Goal: Transaction & Acquisition: Purchase product/service

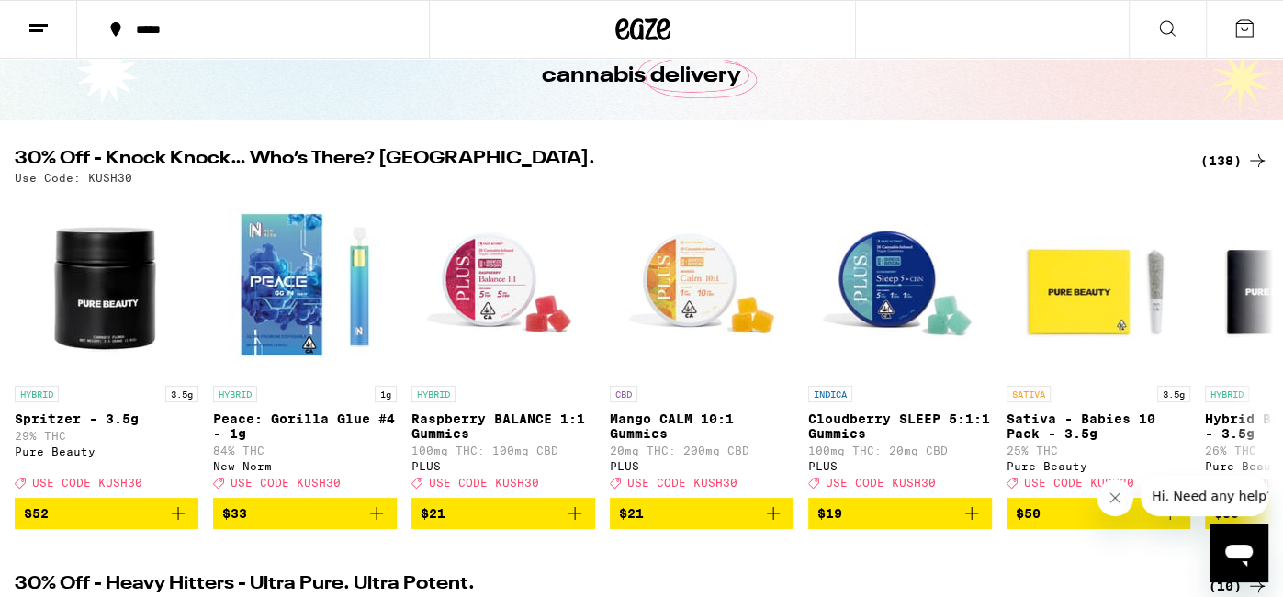
scroll to position [115, 0]
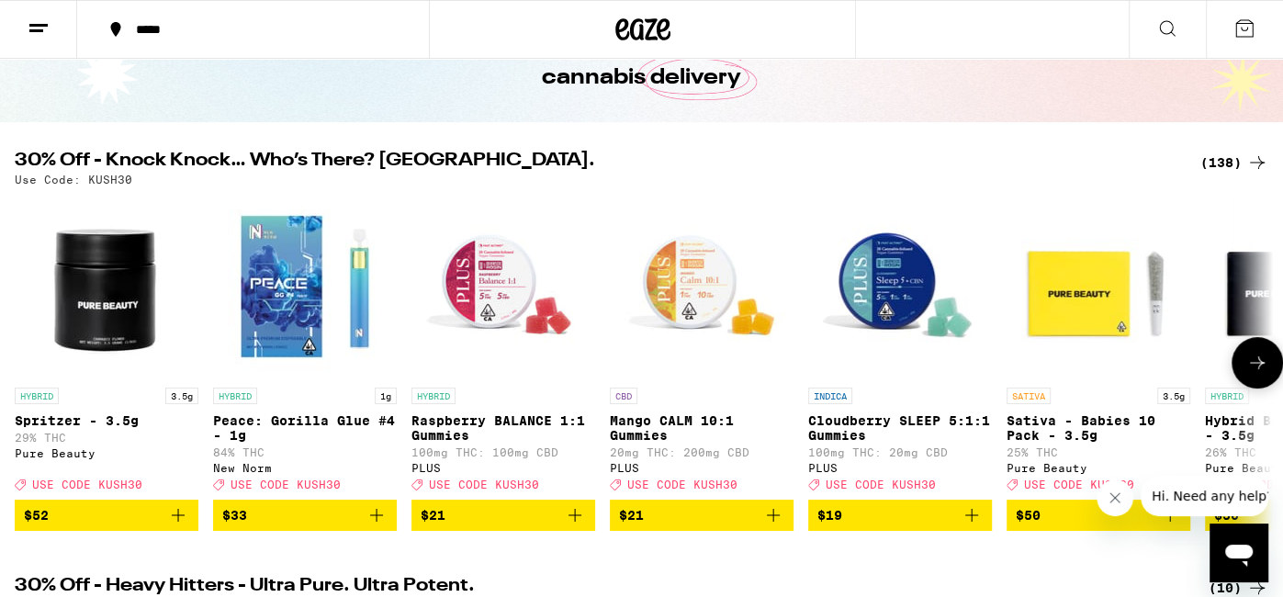
click at [1249, 374] on icon at bounding box center [1258, 363] width 22 height 22
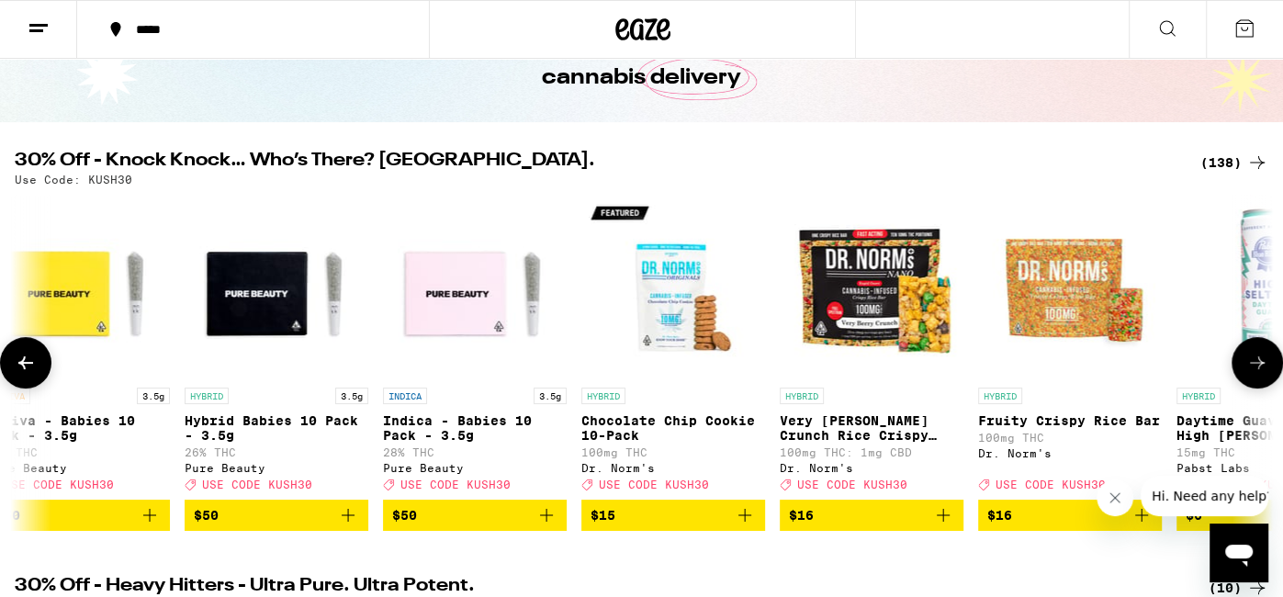
scroll to position [0, 1054]
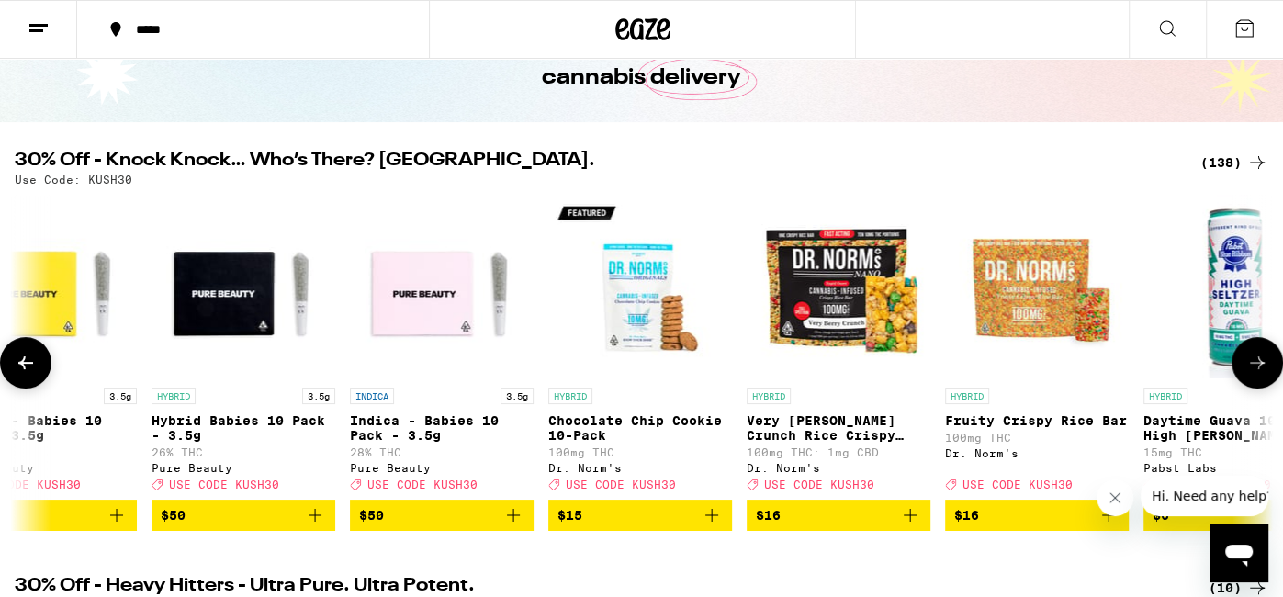
click at [1249, 374] on icon at bounding box center [1258, 363] width 22 height 22
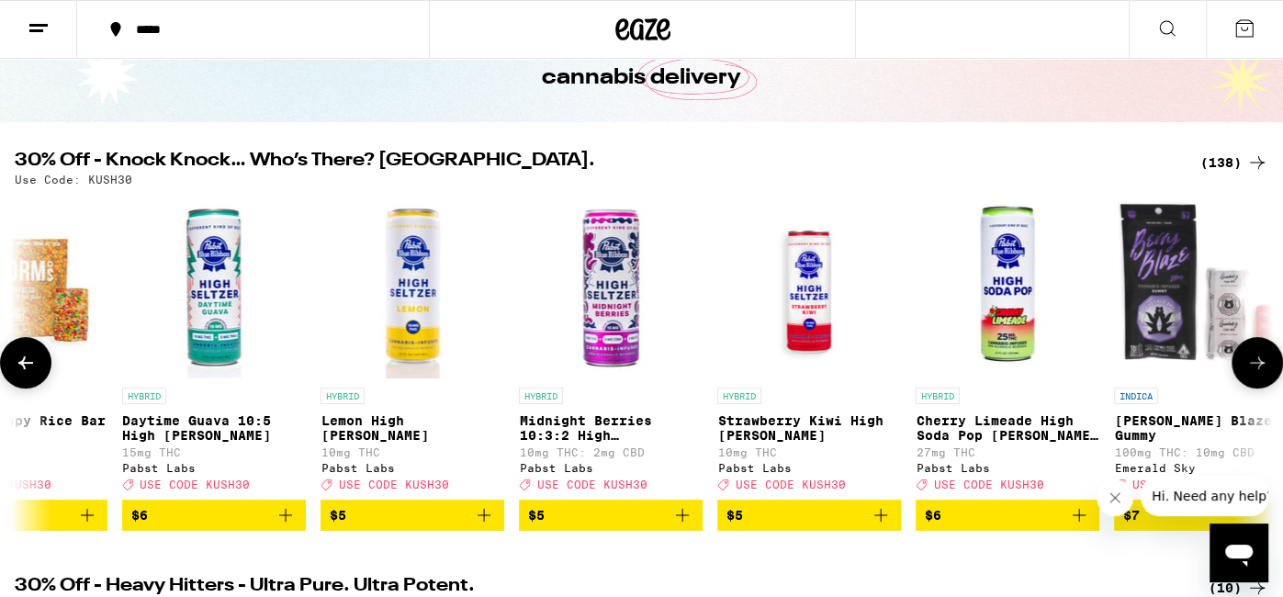
scroll to position [0, 2108]
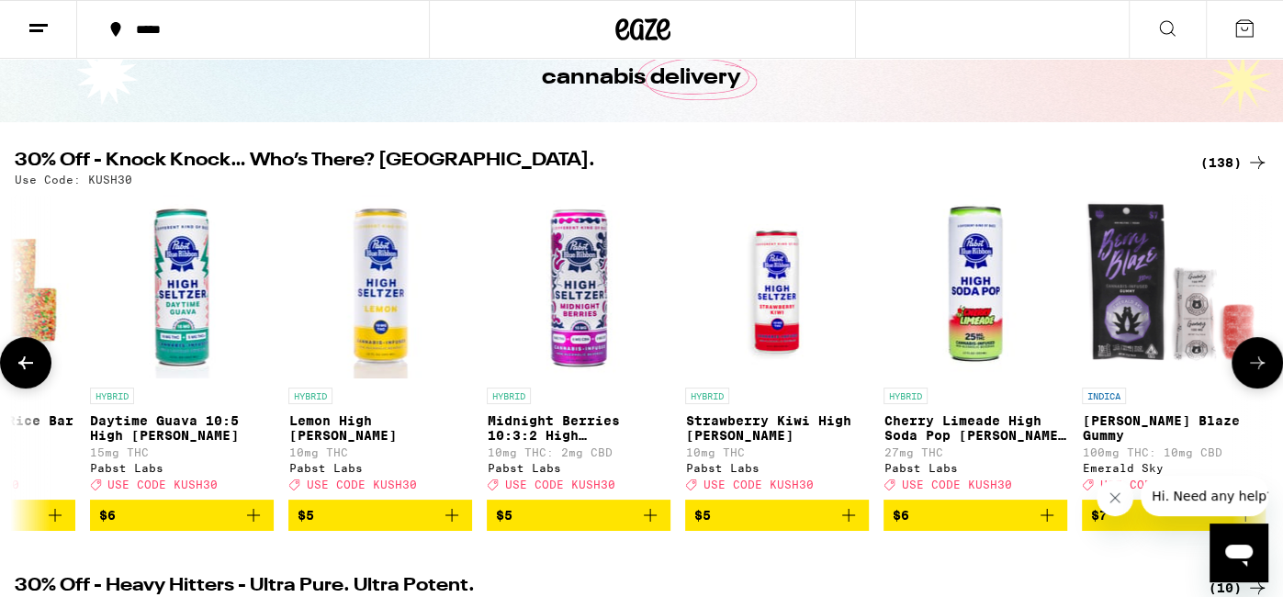
click at [1249, 374] on icon at bounding box center [1258, 363] width 22 height 22
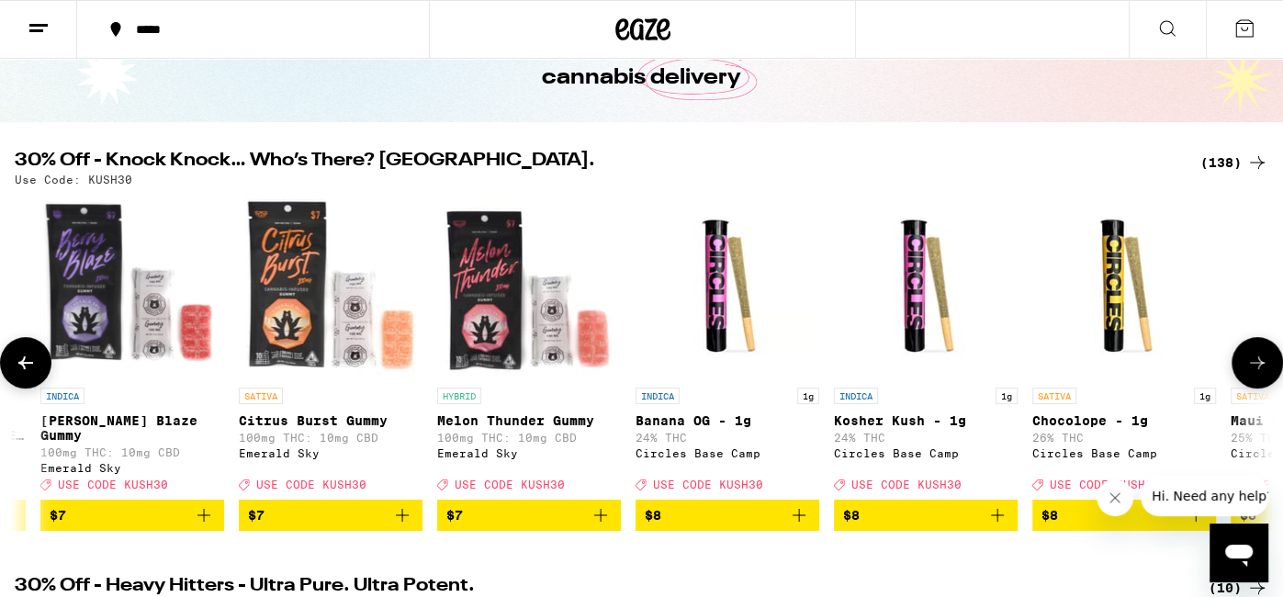
scroll to position [0, 3162]
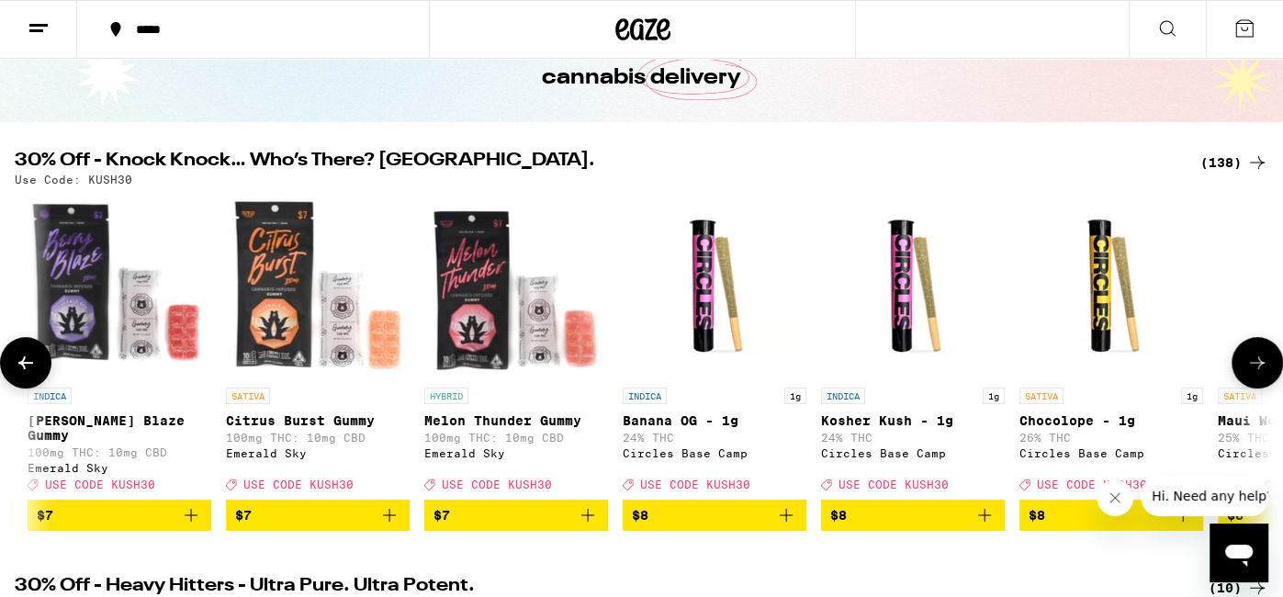
click at [1249, 374] on icon at bounding box center [1258, 363] width 22 height 22
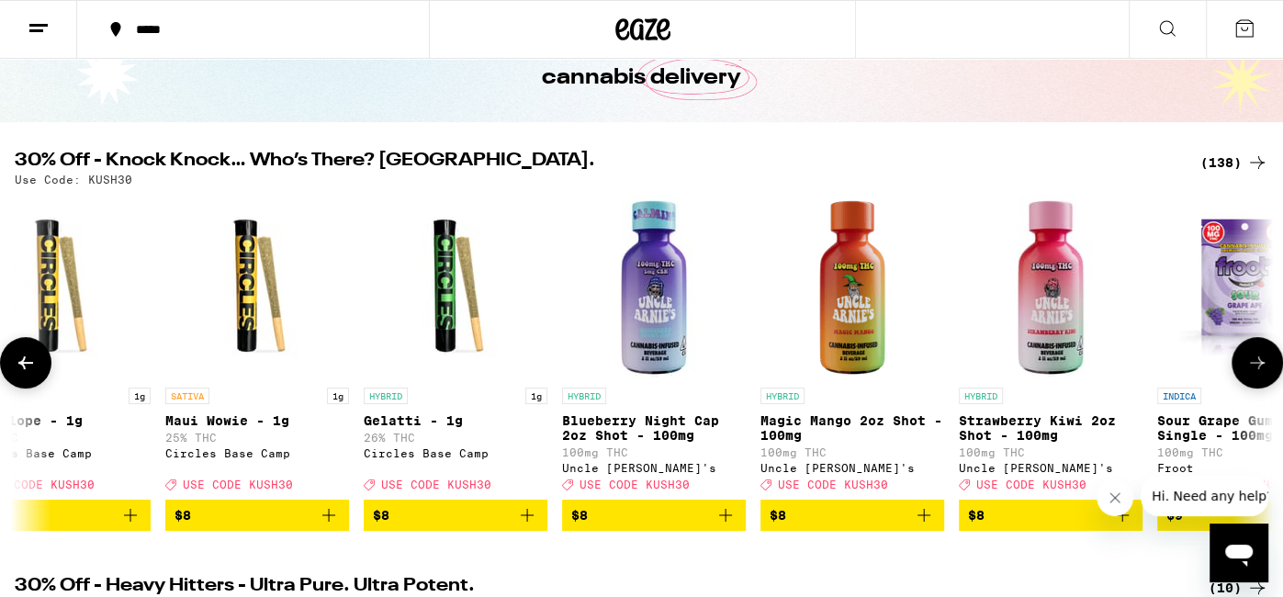
scroll to position [0, 4216]
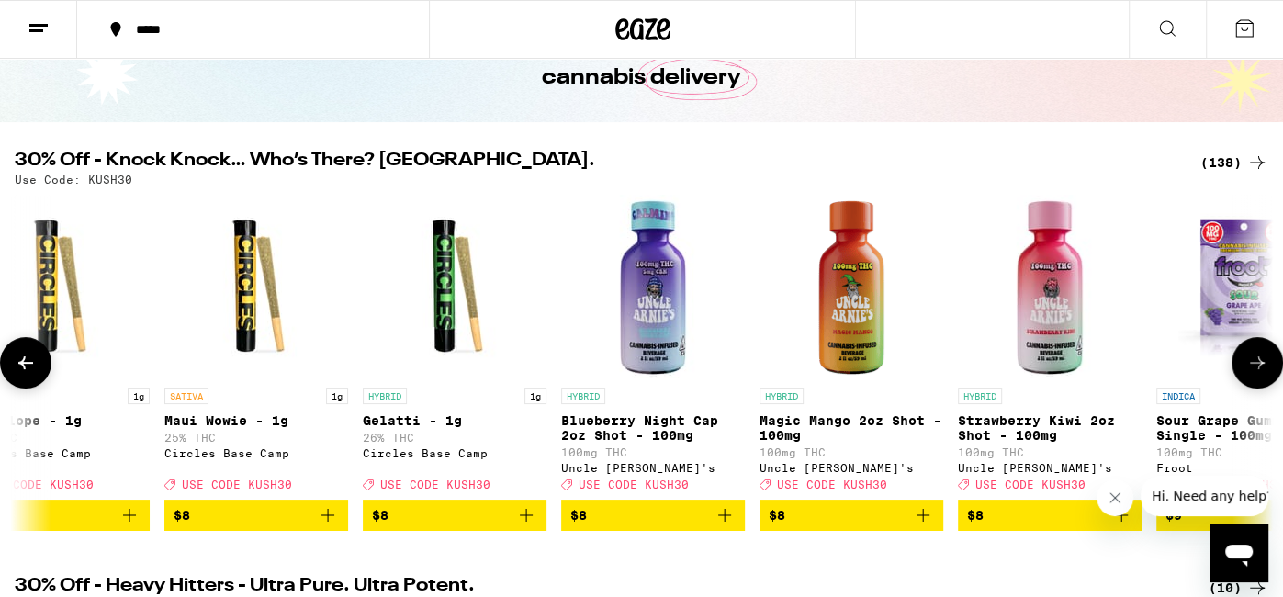
click at [1249, 374] on icon at bounding box center [1258, 363] width 22 height 22
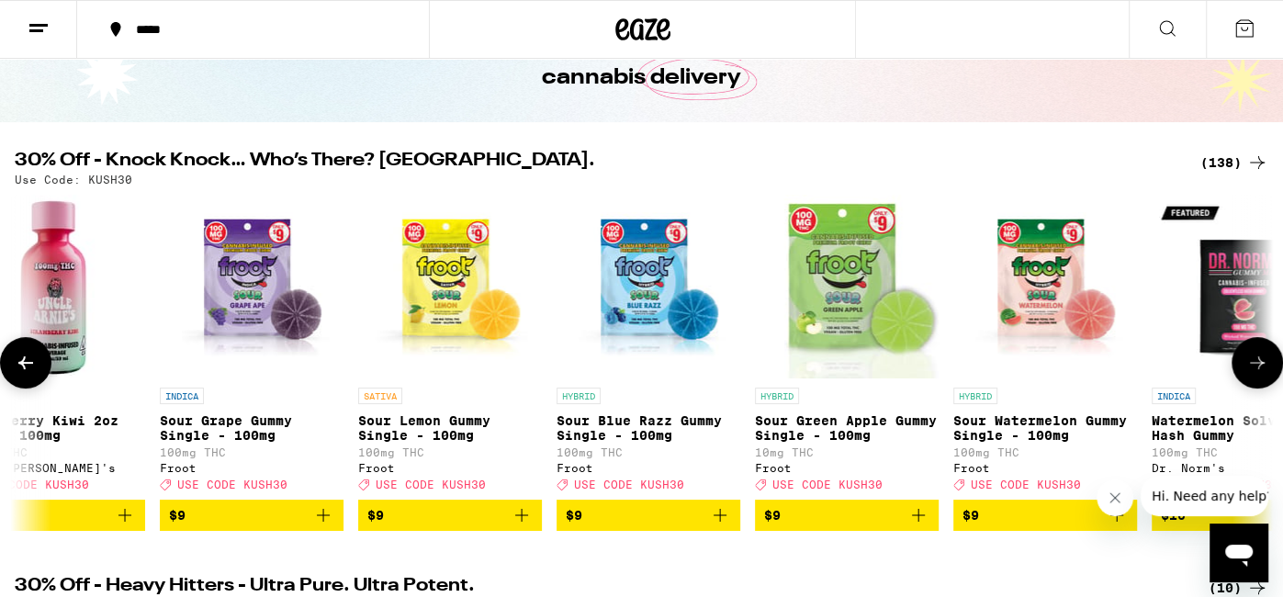
scroll to position [0, 5270]
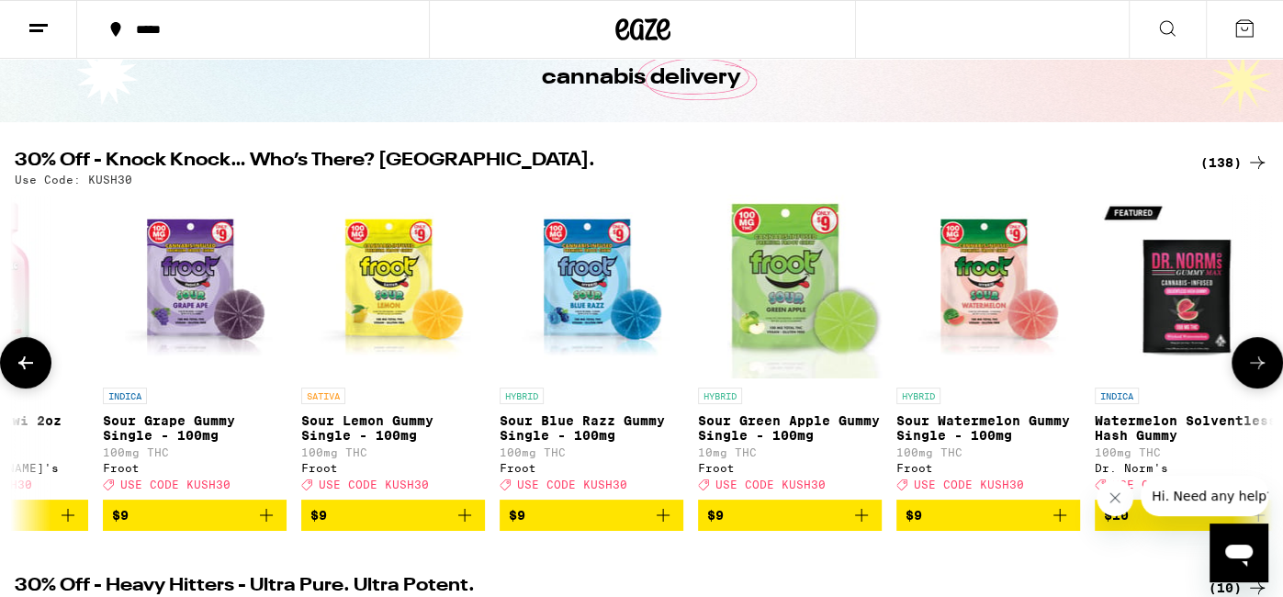
click at [820, 167] on div "30% Off - Knock Knock… Who’s There? Kush. (138) Use Code: KUSH30 HYBRID 3.5g Sp…" at bounding box center [641, 341] width 1283 height 379
click at [1268, 385] on button at bounding box center [1257, 362] width 51 height 51
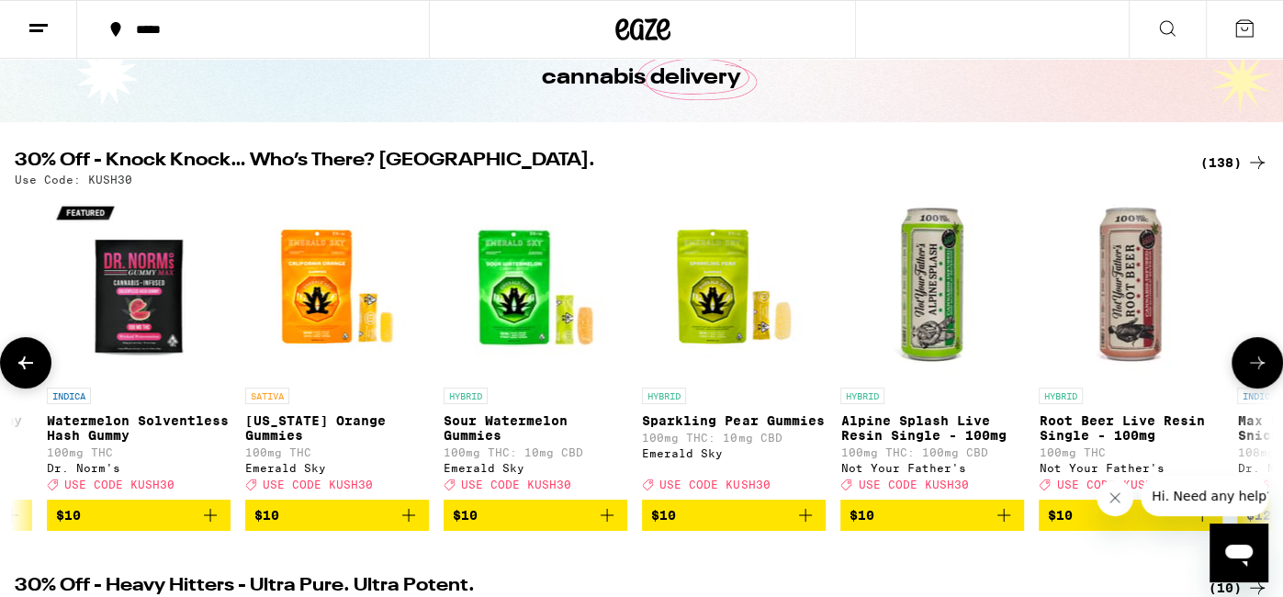
scroll to position [0, 6325]
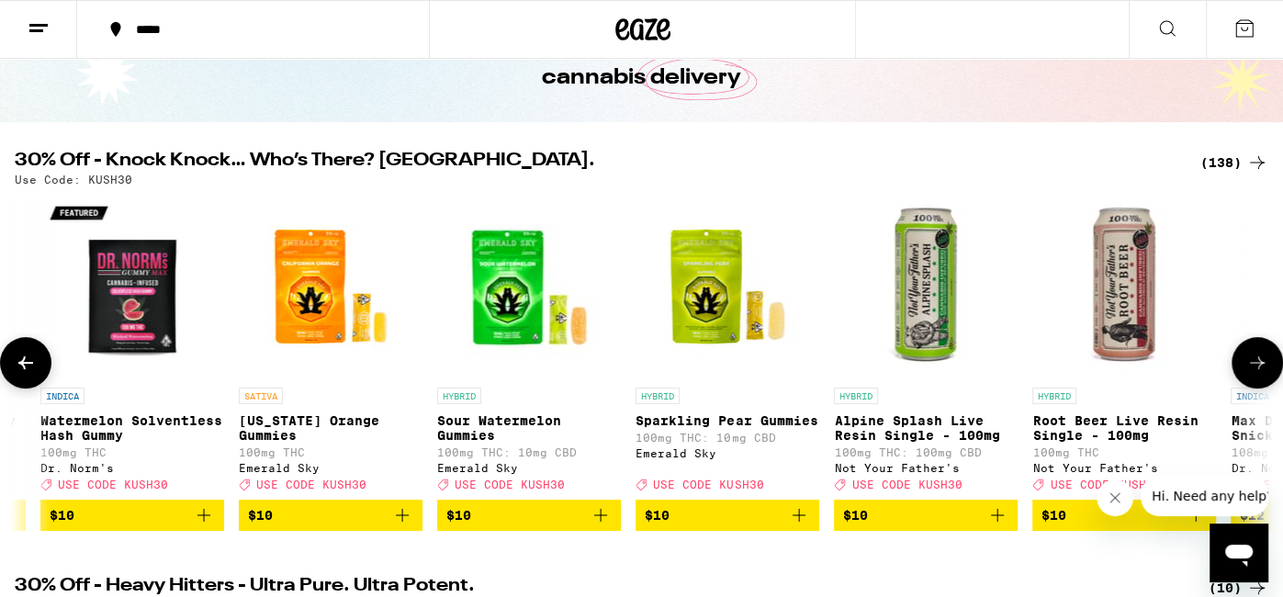
click at [1249, 374] on icon at bounding box center [1258, 363] width 22 height 22
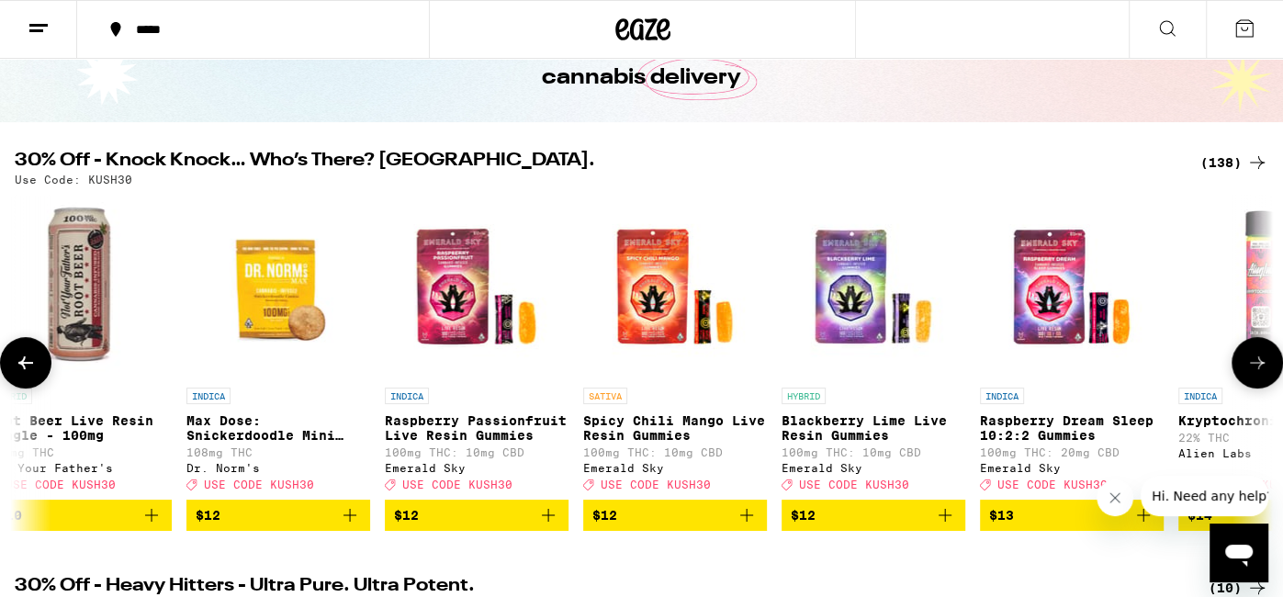
scroll to position [0, 7378]
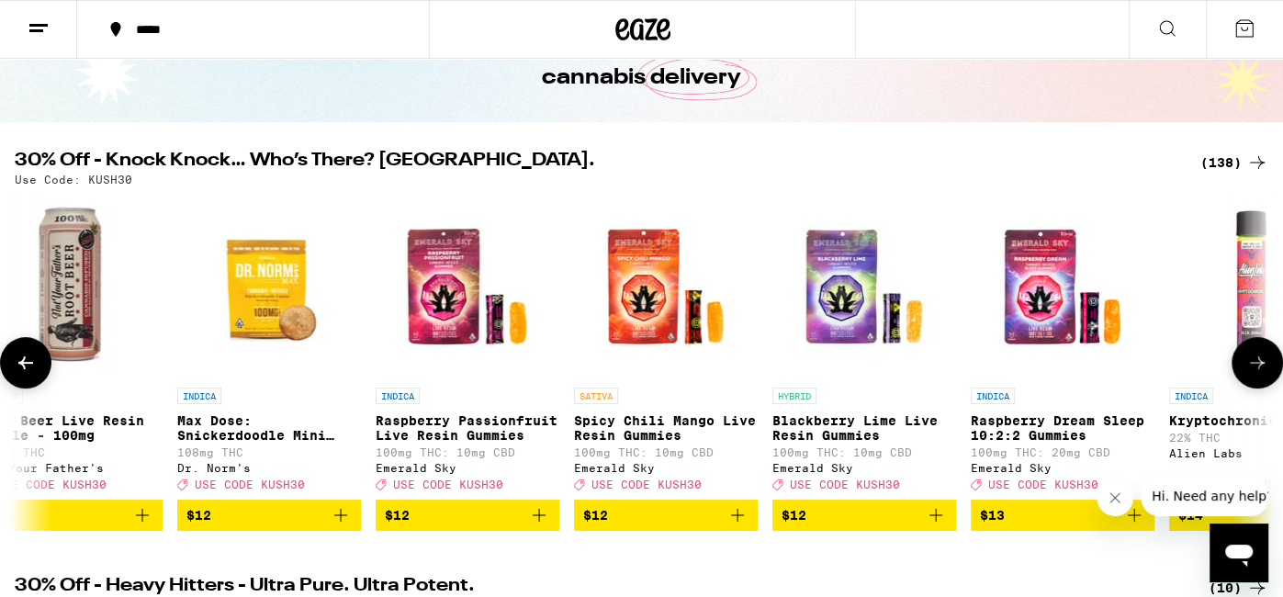
click at [1249, 374] on icon at bounding box center [1258, 363] width 22 height 22
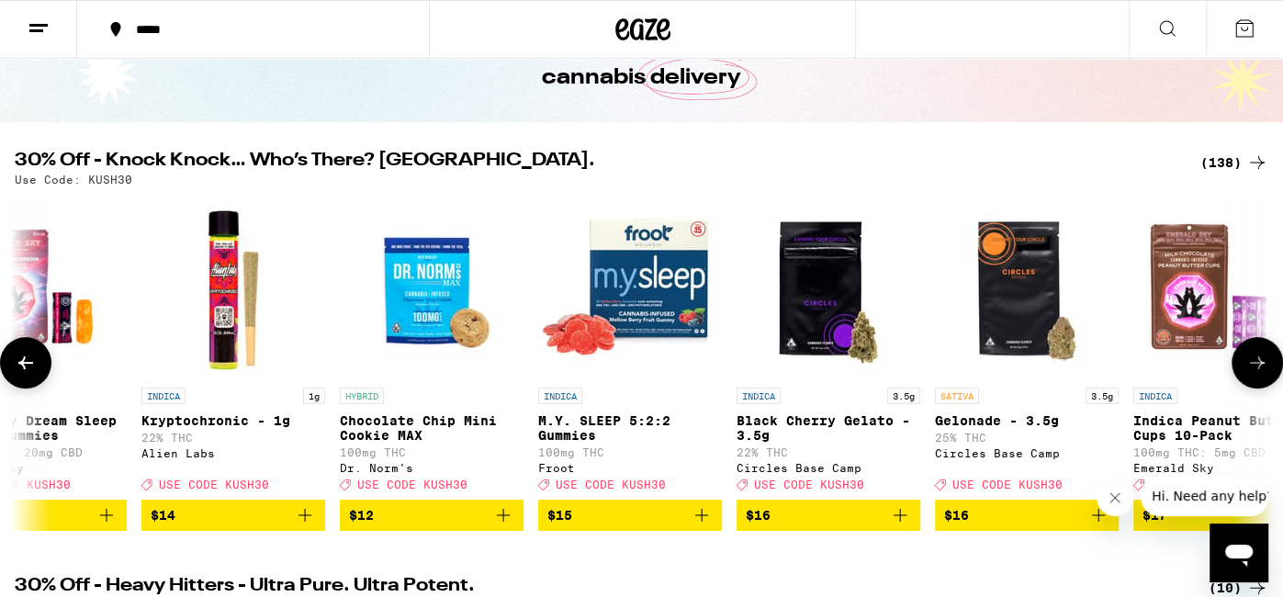
scroll to position [0, 8432]
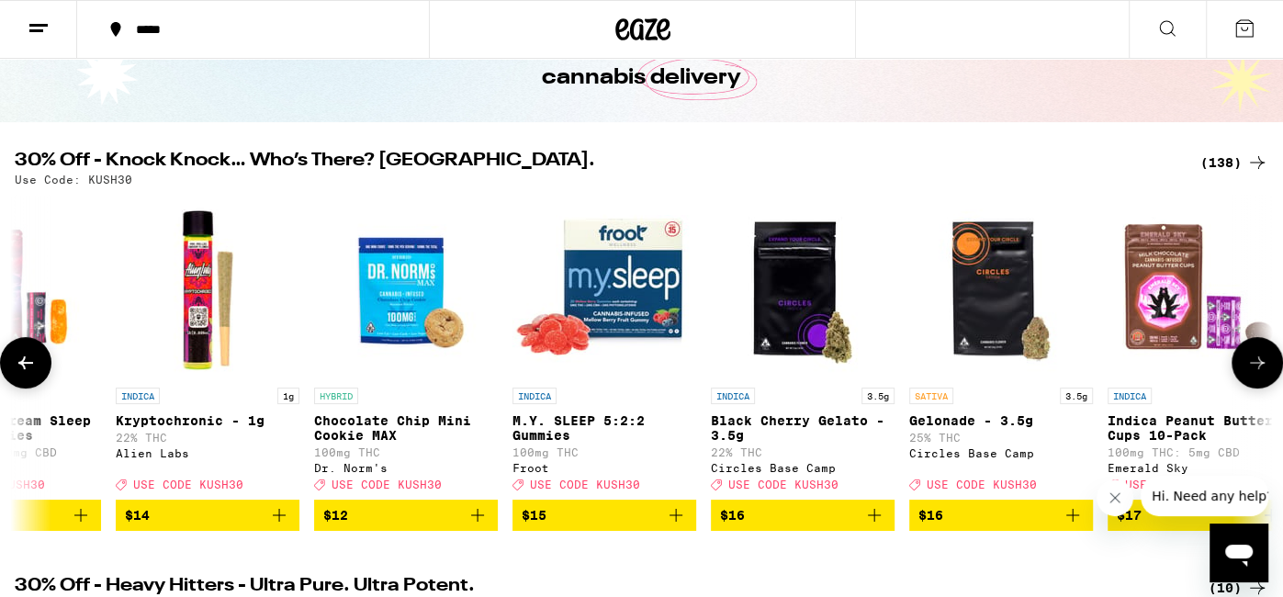
click at [1249, 374] on icon at bounding box center [1258, 363] width 22 height 22
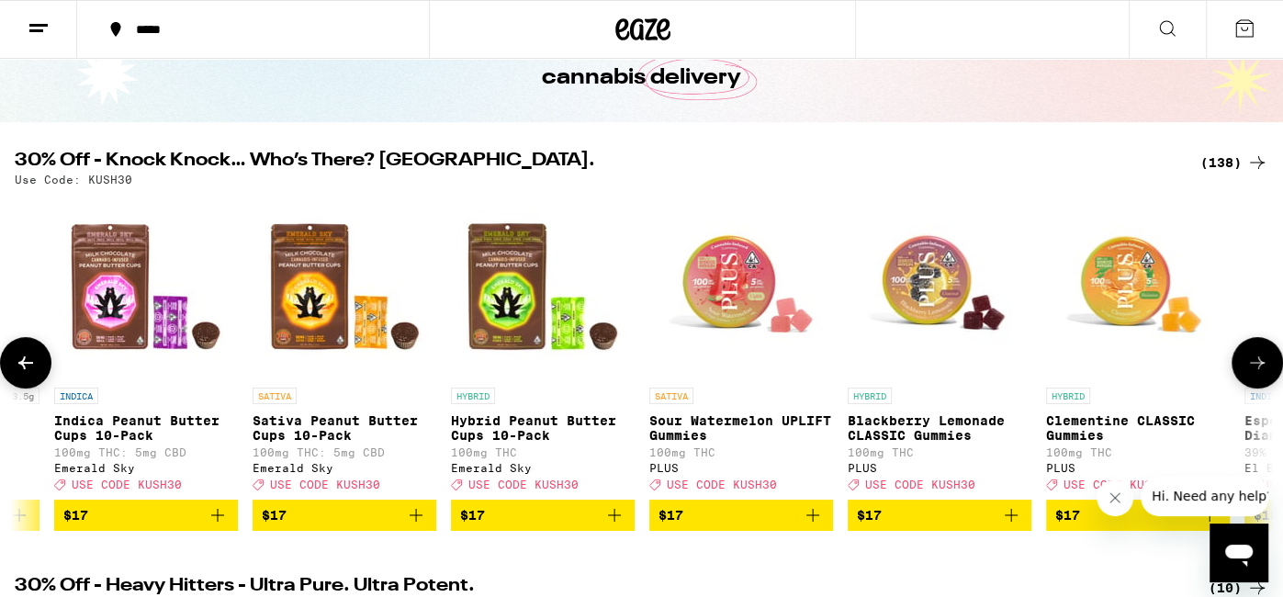
scroll to position [0, 9487]
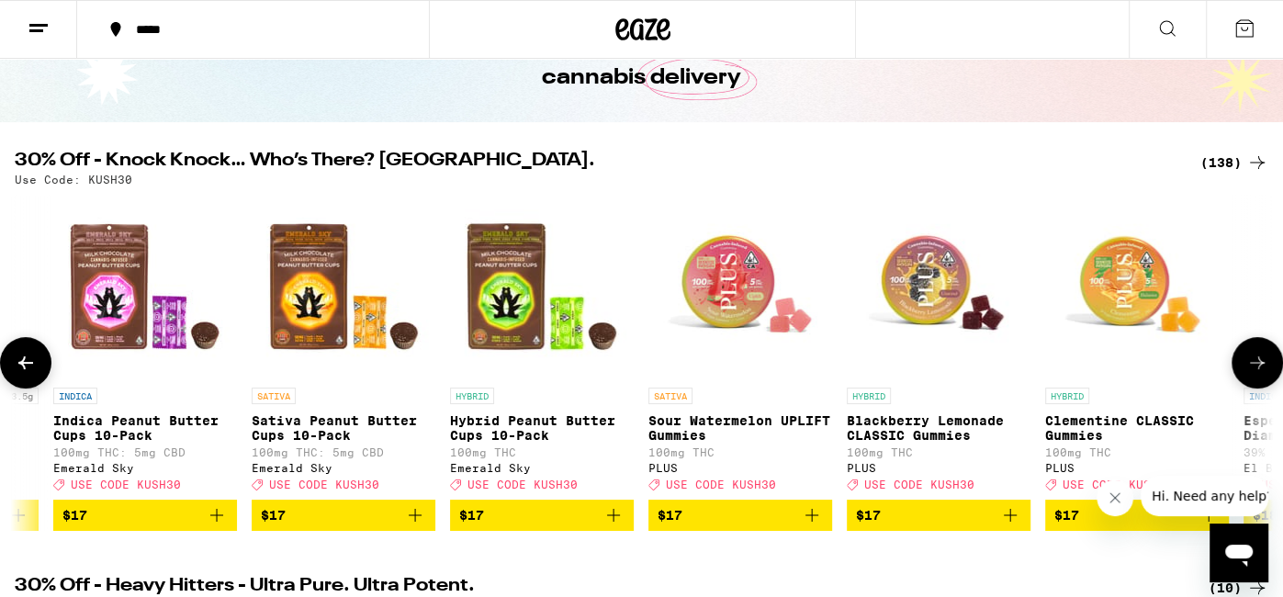
click at [1249, 374] on icon at bounding box center [1258, 363] width 22 height 22
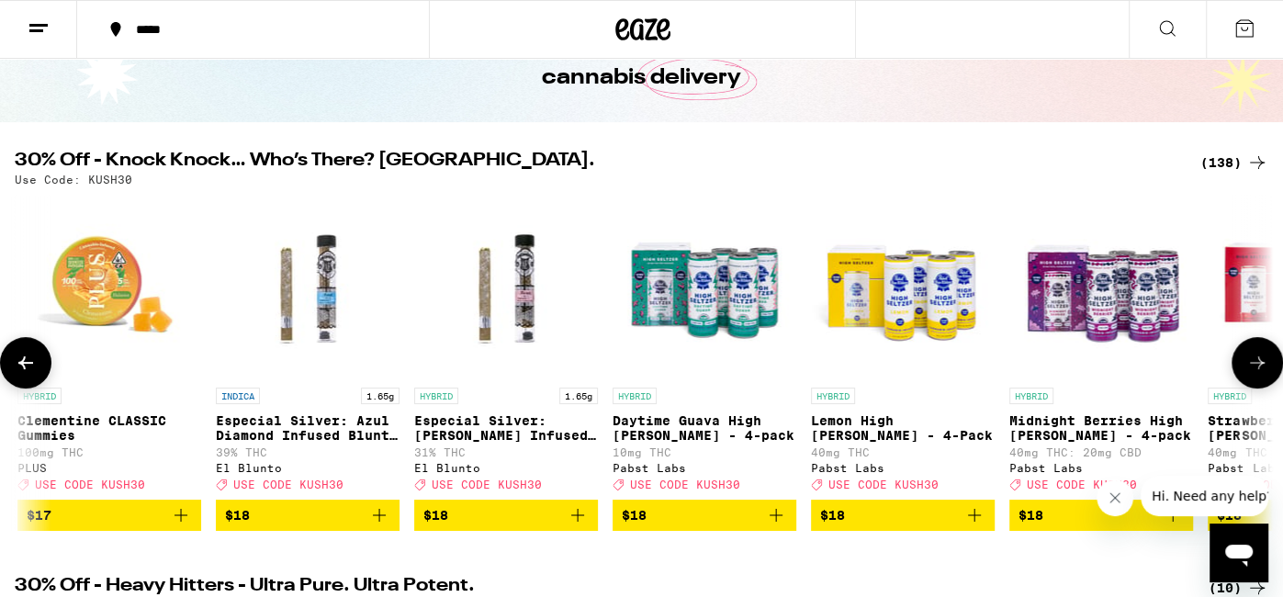
scroll to position [0, 10541]
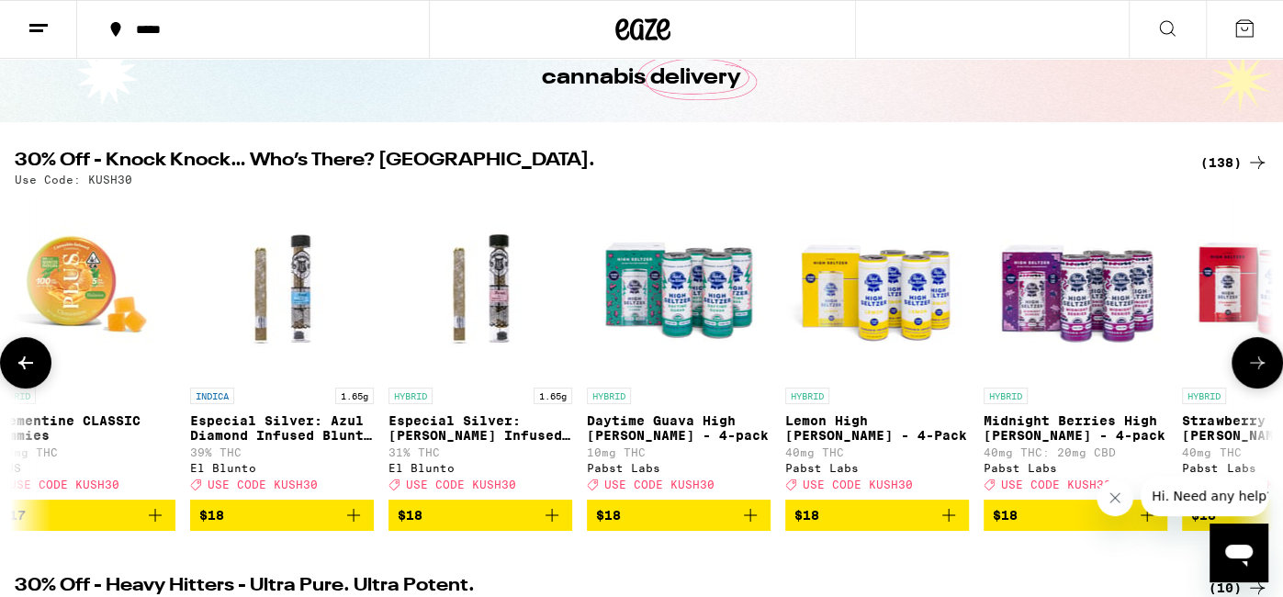
click at [1249, 374] on icon at bounding box center [1258, 363] width 22 height 22
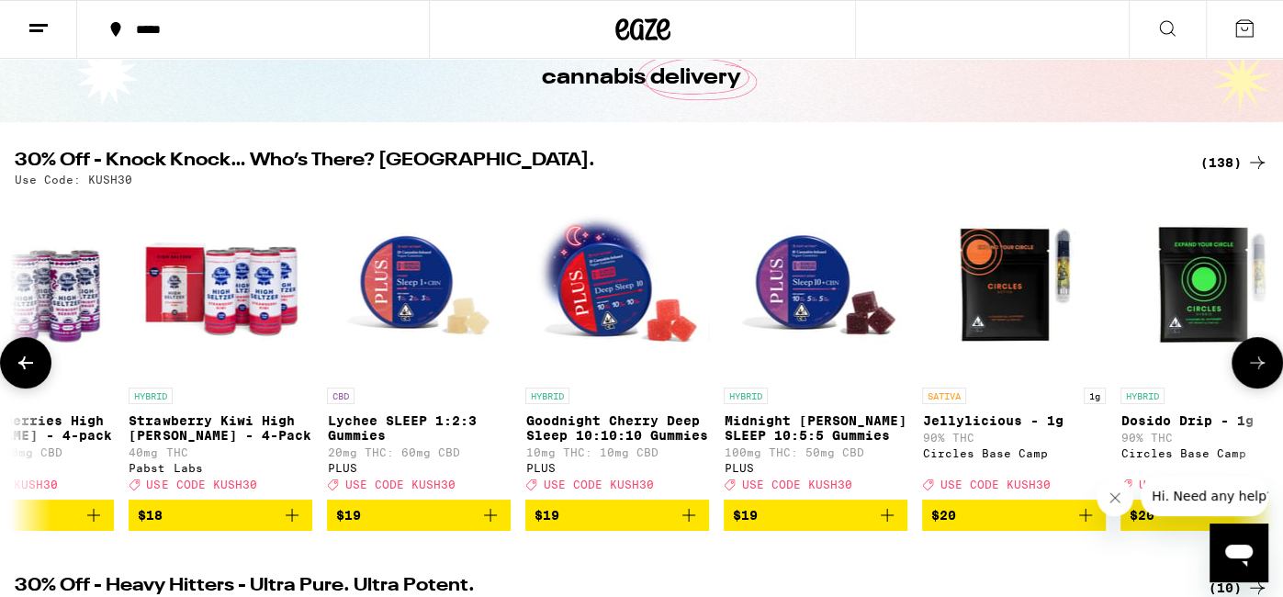
click at [1249, 374] on icon at bounding box center [1258, 363] width 22 height 22
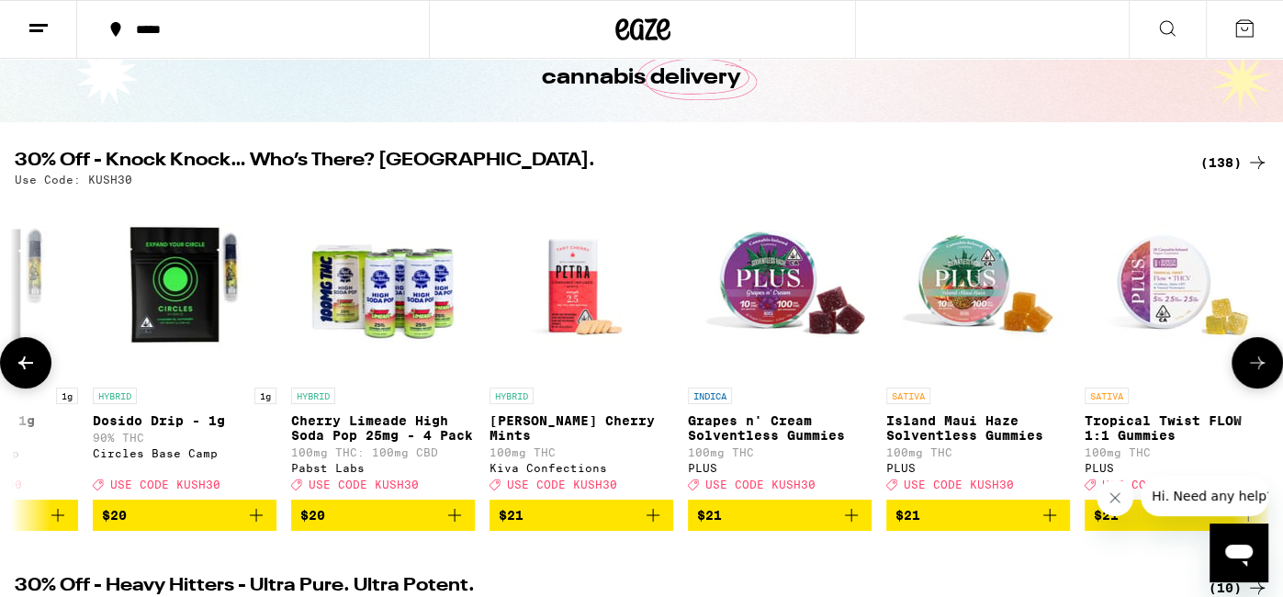
scroll to position [0, 12649]
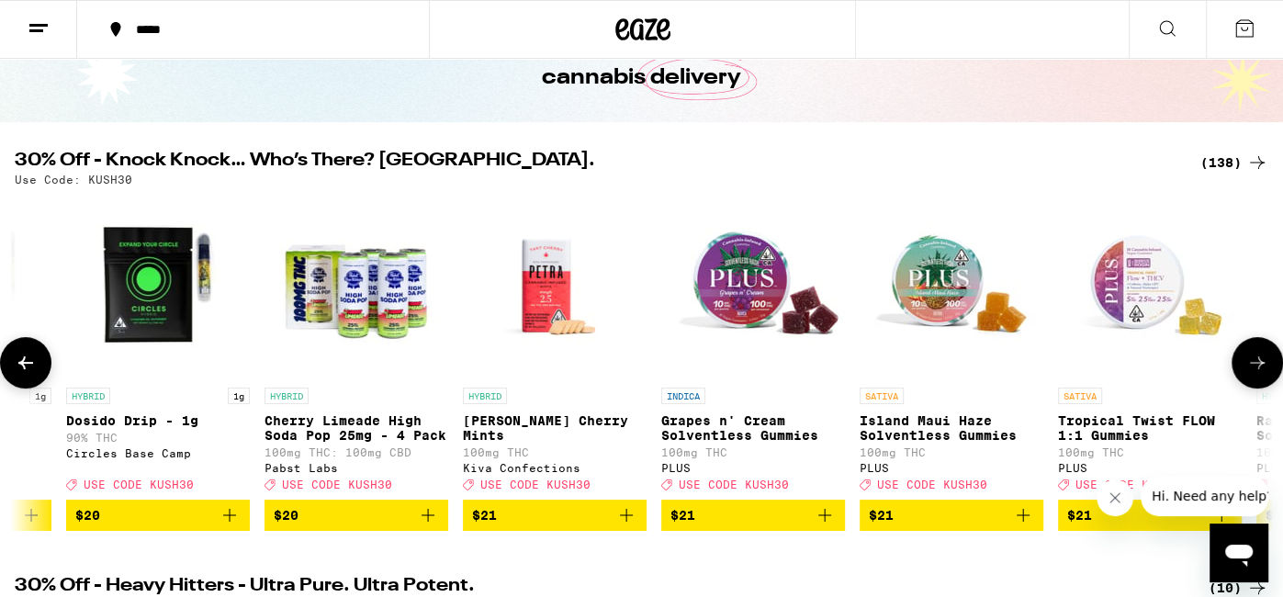
click at [1249, 374] on icon at bounding box center [1258, 363] width 22 height 22
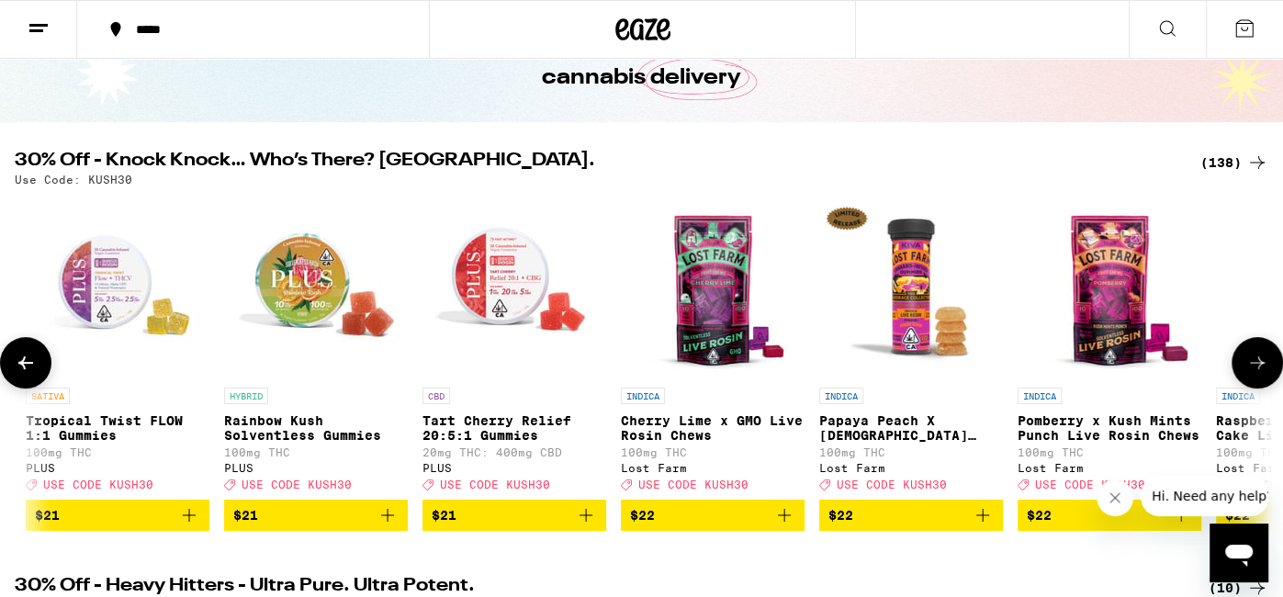
scroll to position [0, 13703]
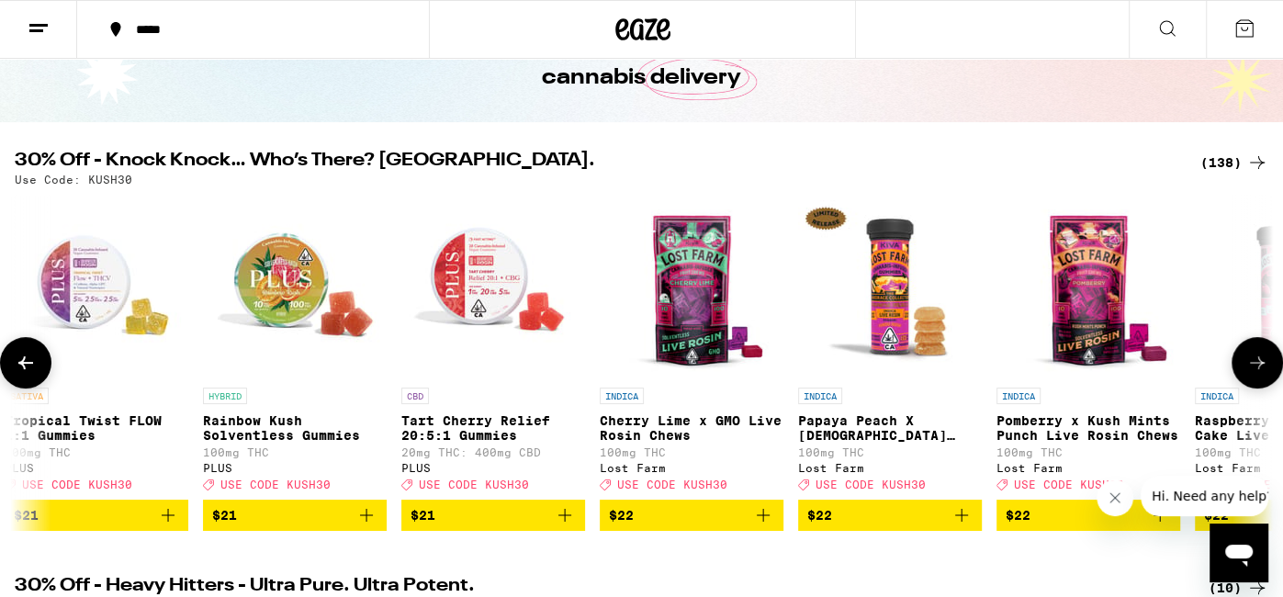
click at [1249, 374] on icon at bounding box center [1258, 363] width 22 height 22
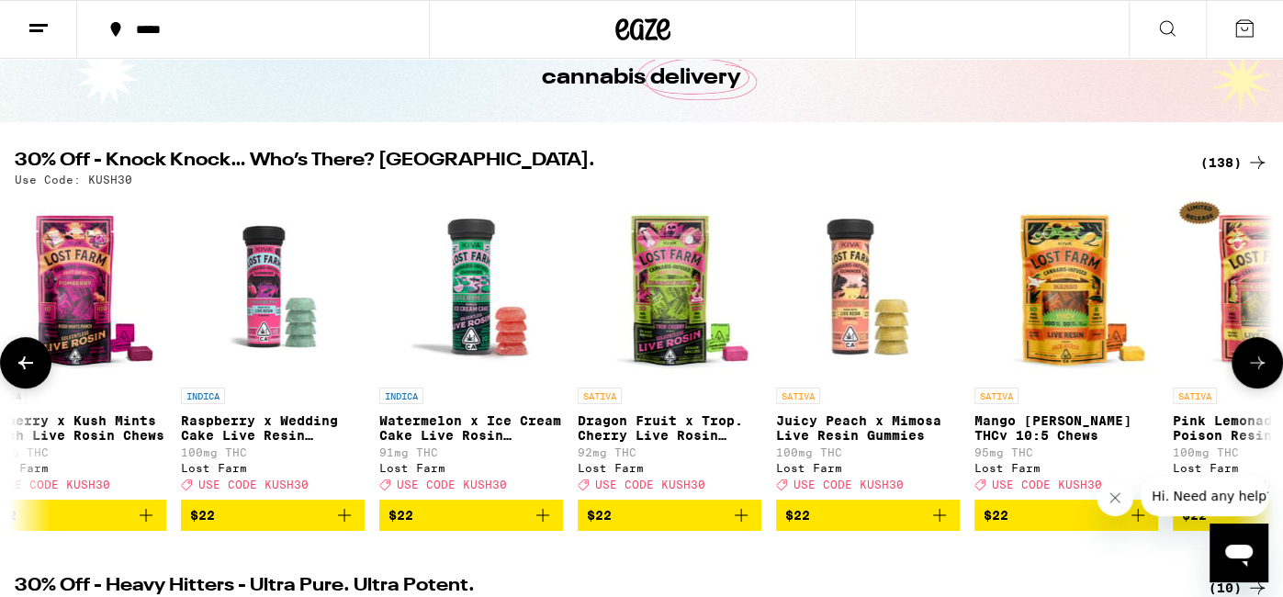
scroll to position [0, 14757]
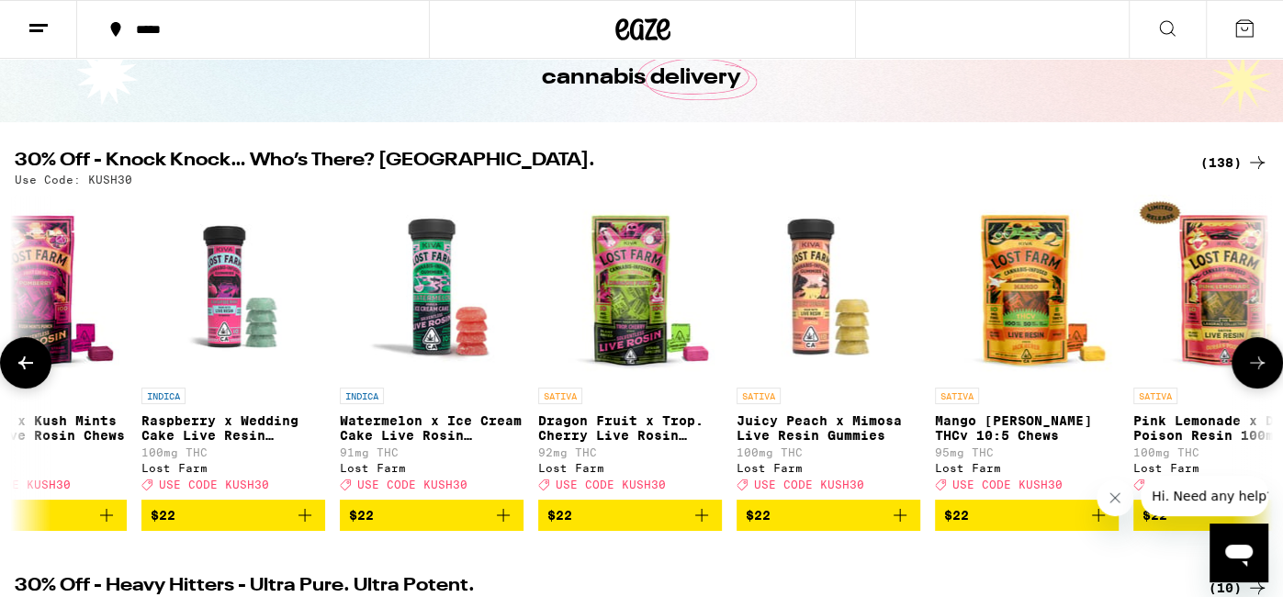
click at [1249, 374] on icon at bounding box center [1258, 363] width 22 height 22
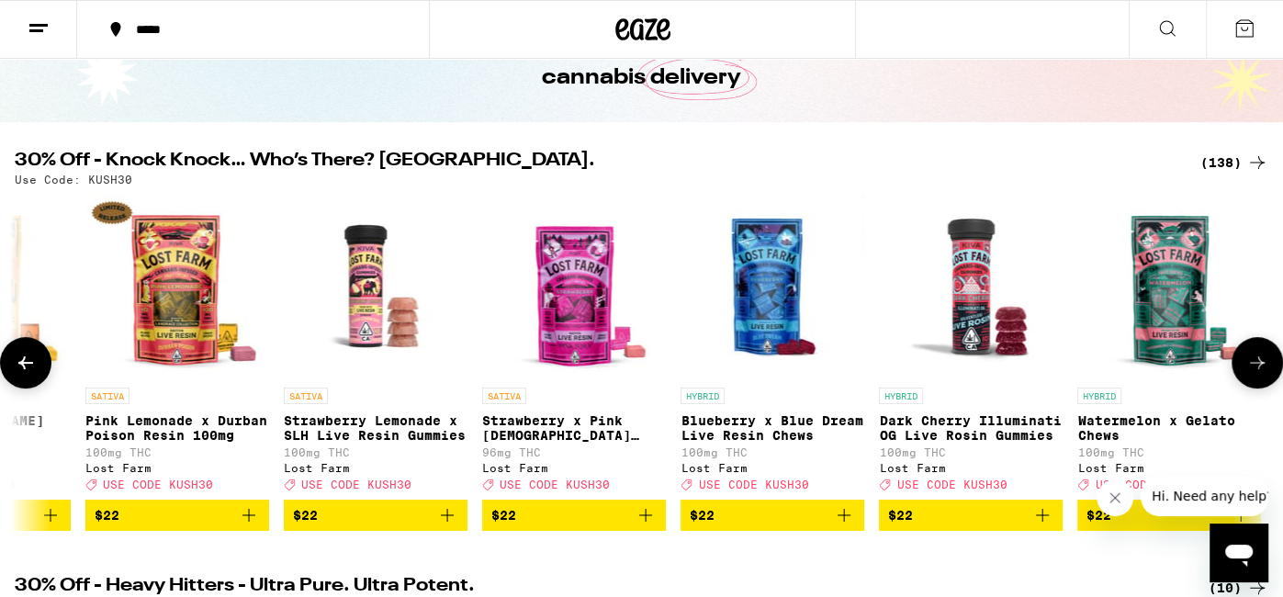
scroll to position [0, 15812]
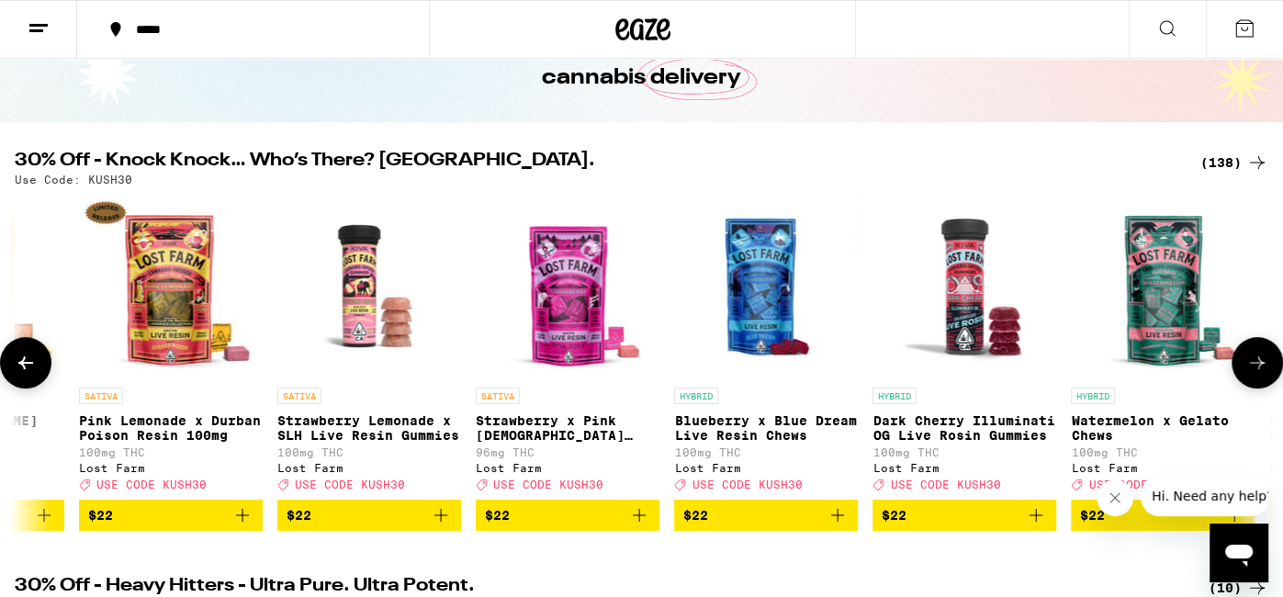
click at [1249, 374] on icon at bounding box center [1258, 363] width 22 height 22
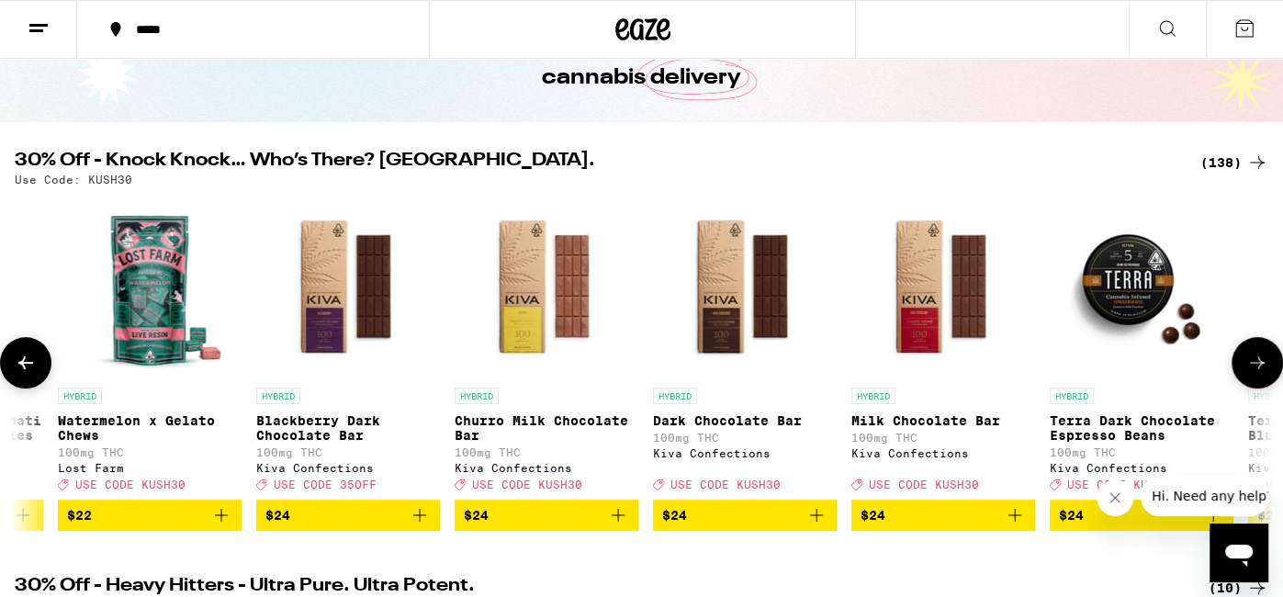
scroll to position [0, 16865]
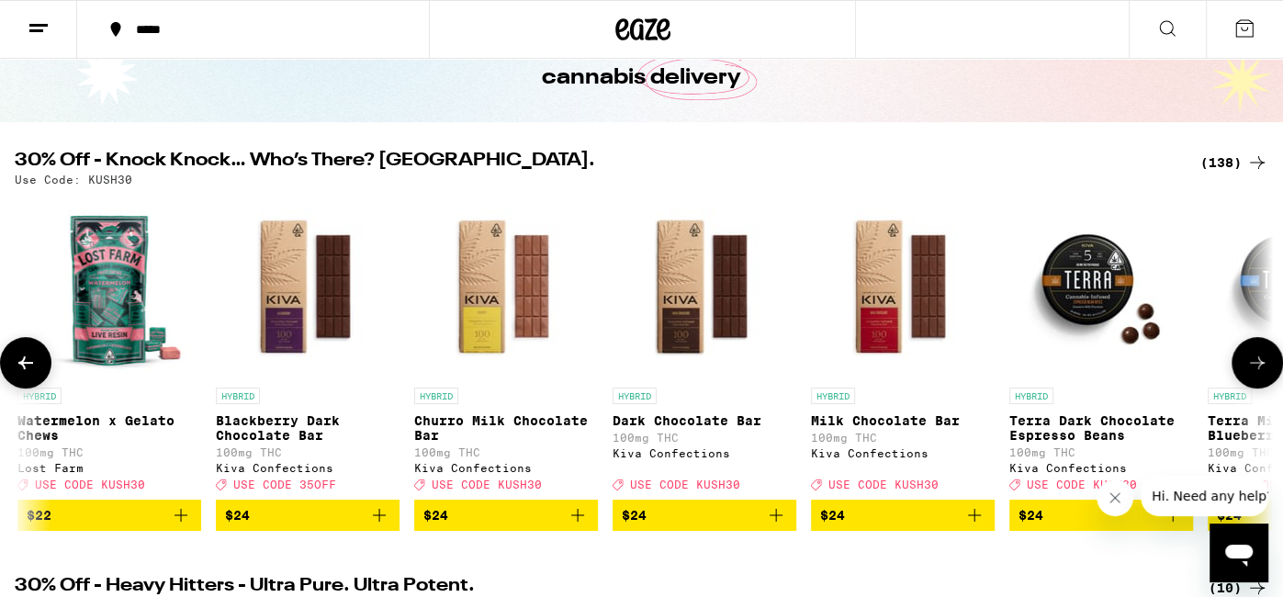
click at [1249, 374] on icon at bounding box center [1258, 363] width 22 height 22
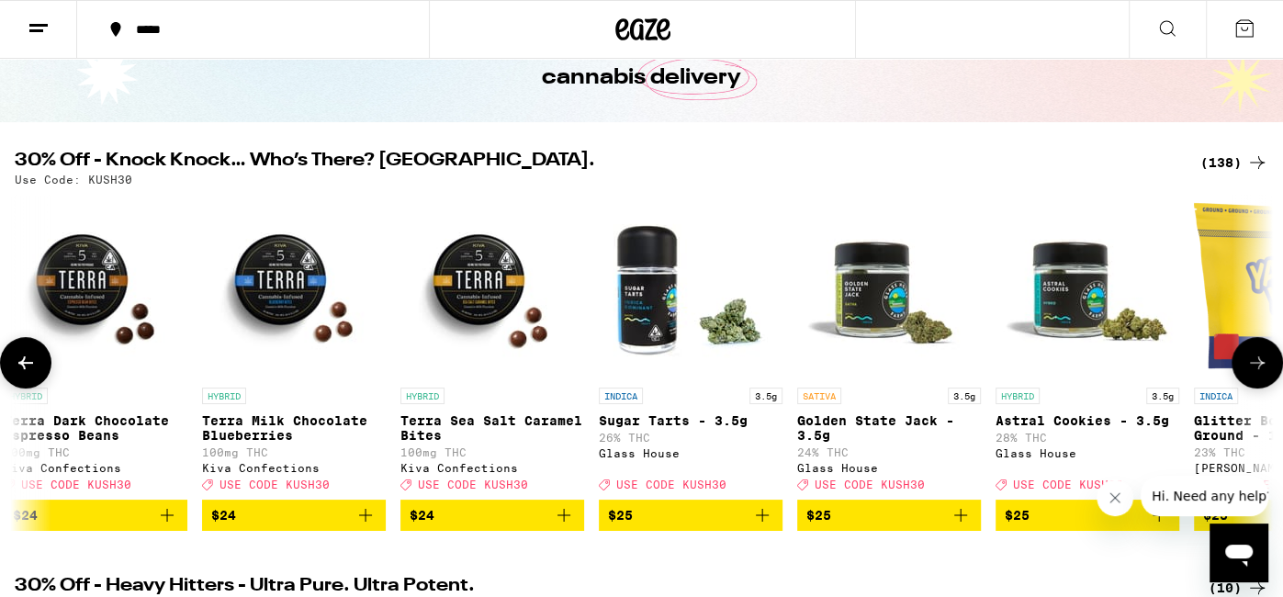
scroll to position [0, 17919]
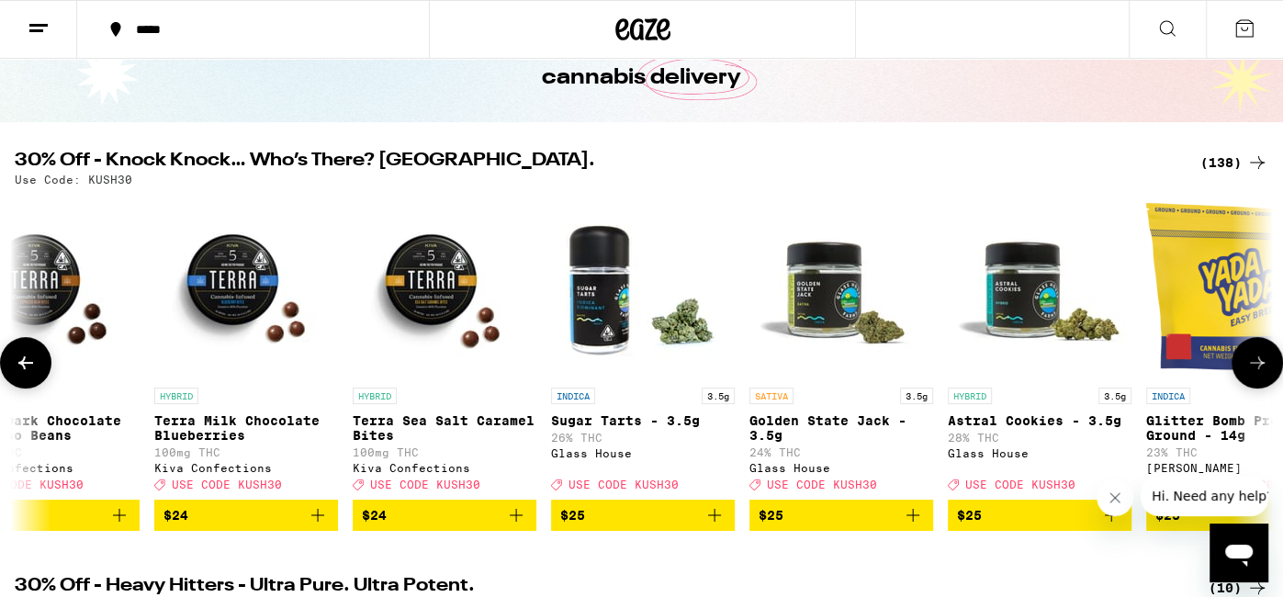
click at [1249, 374] on icon at bounding box center [1258, 363] width 22 height 22
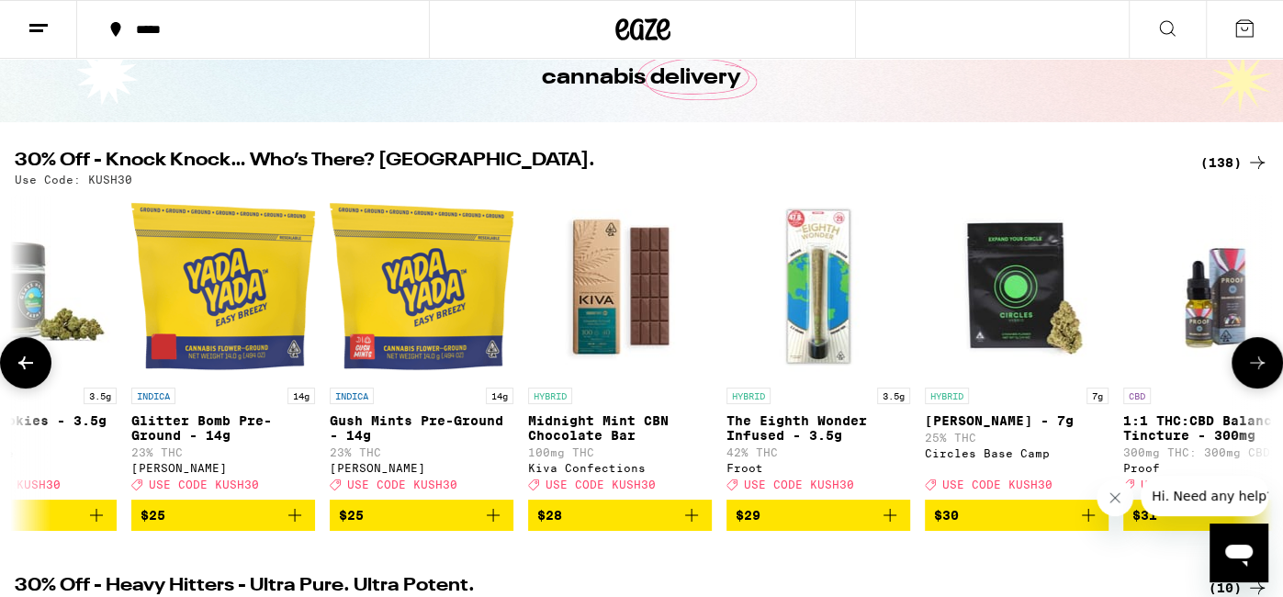
scroll to position [0, 18974]
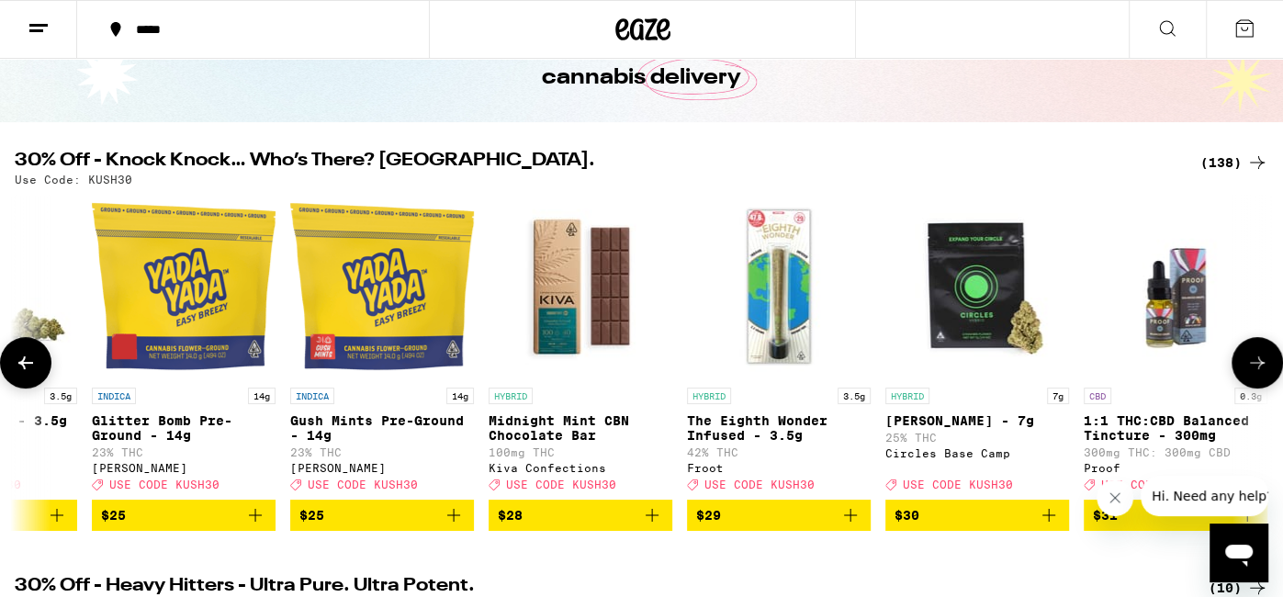
click at [28, 360] on icon at bounding box center [26, 363] width 22 height 22
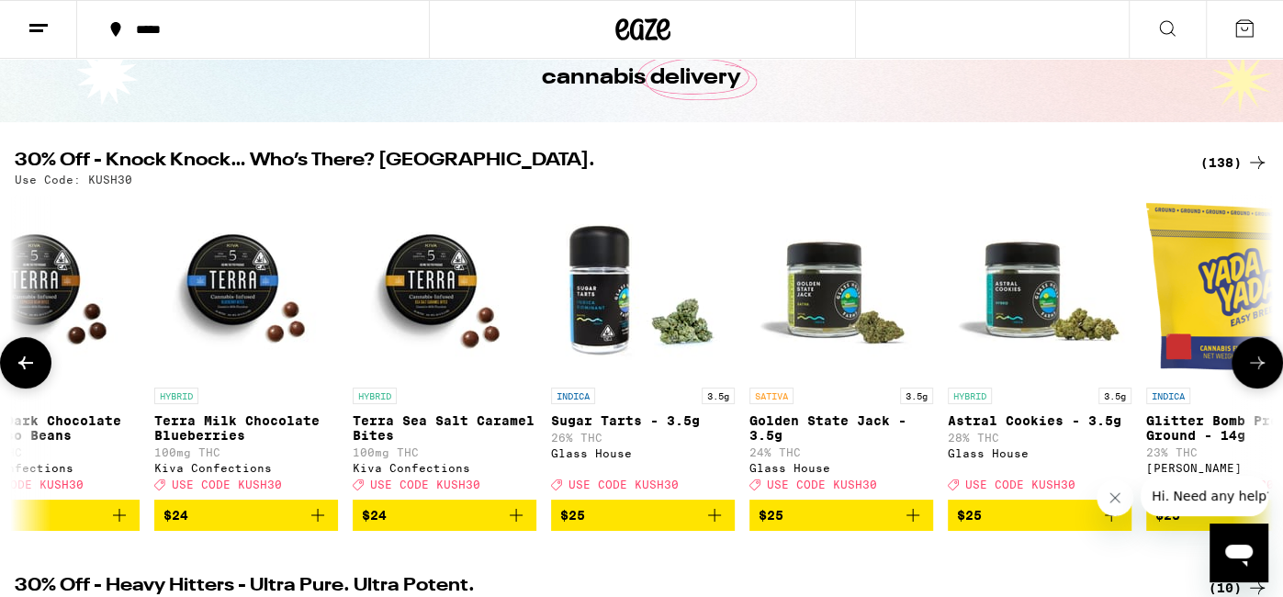
click at [28, 360] on icon at bounding box center [26, 363] width 22 height 22
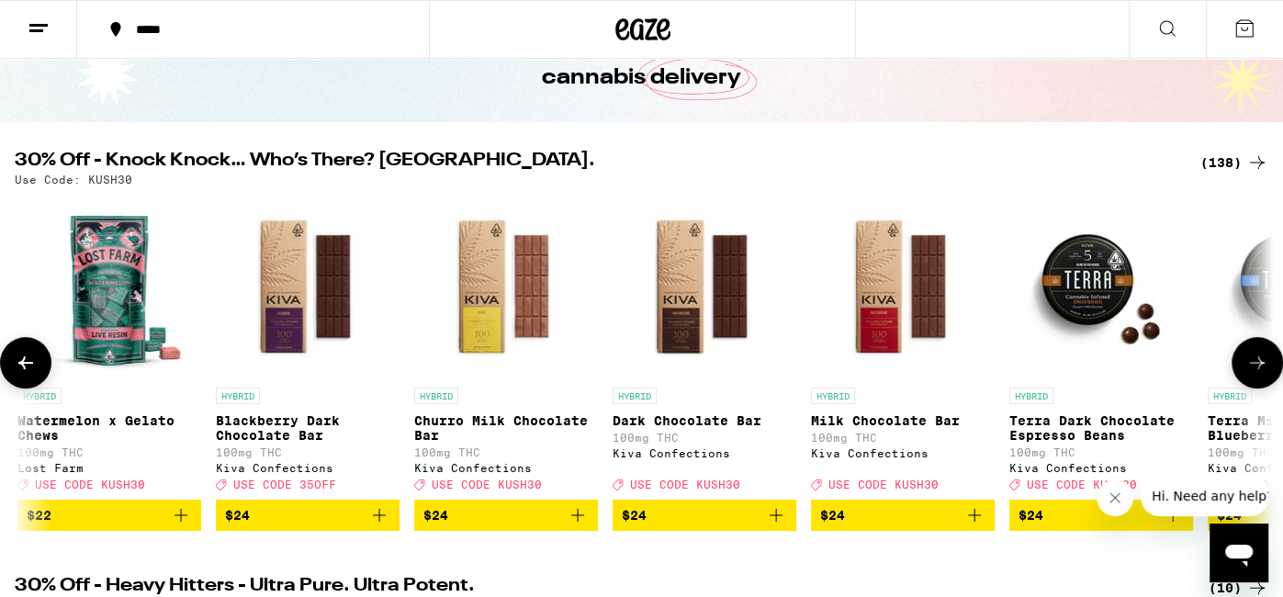
click at [28, 360] on icon at bounding box center [26, 363] width 22 height 22
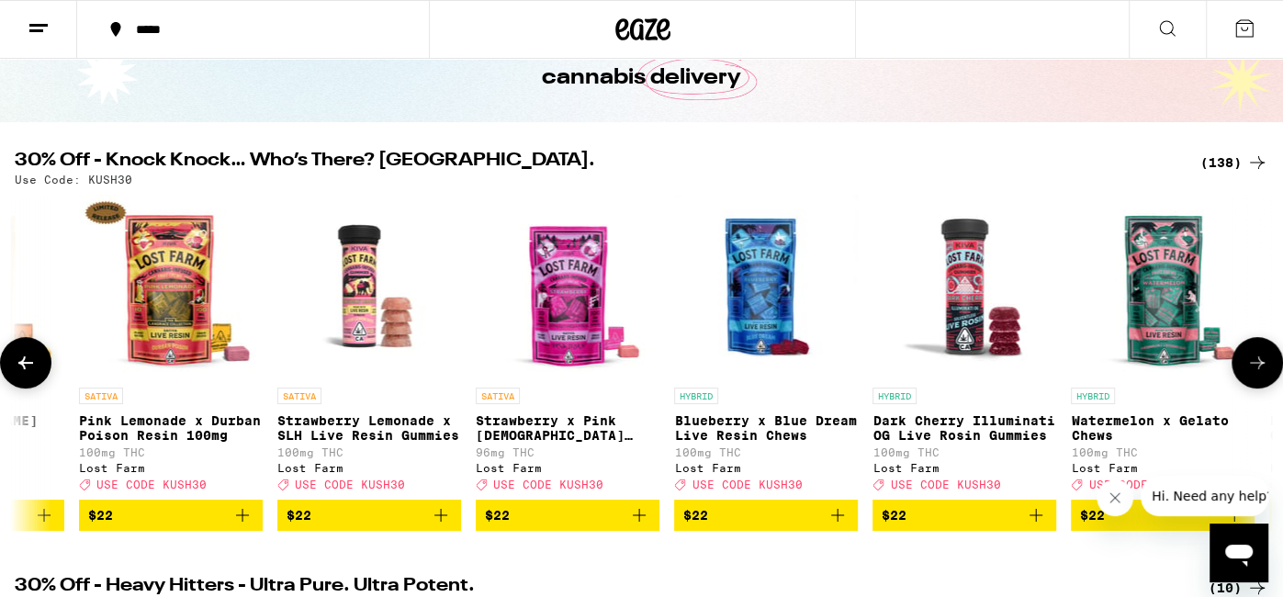
click at [28, 360] on icon at bounding box center [26, 363] width 22 height 22
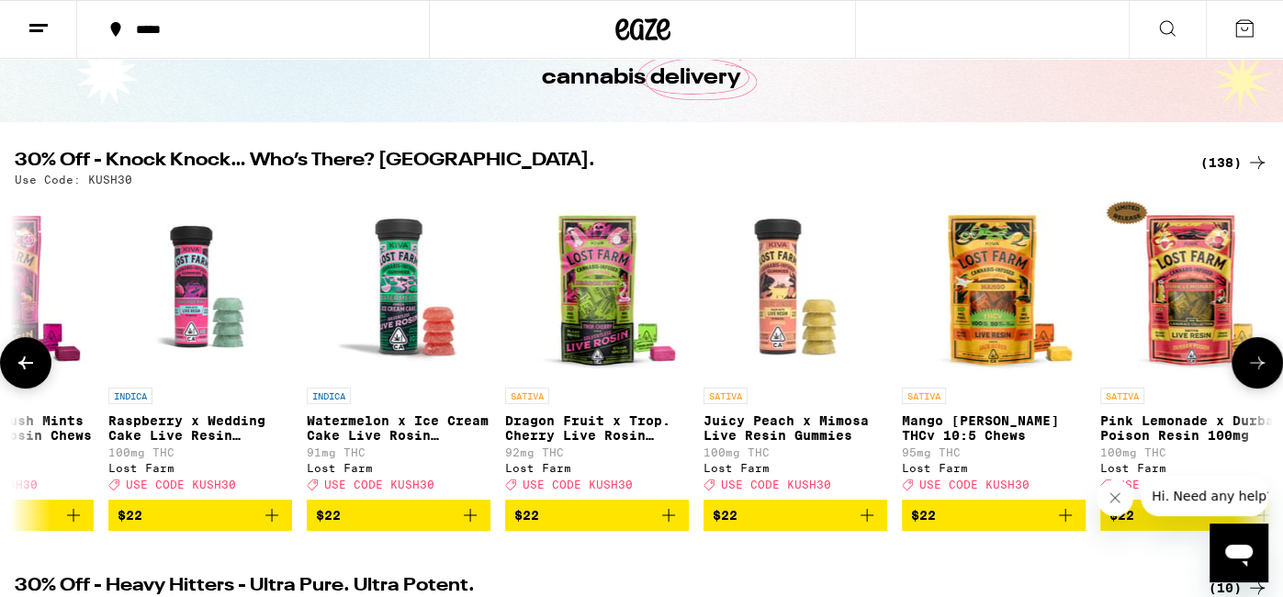
click at [28, 360] on icon at bounding box center [26, 363] width 22 height 22
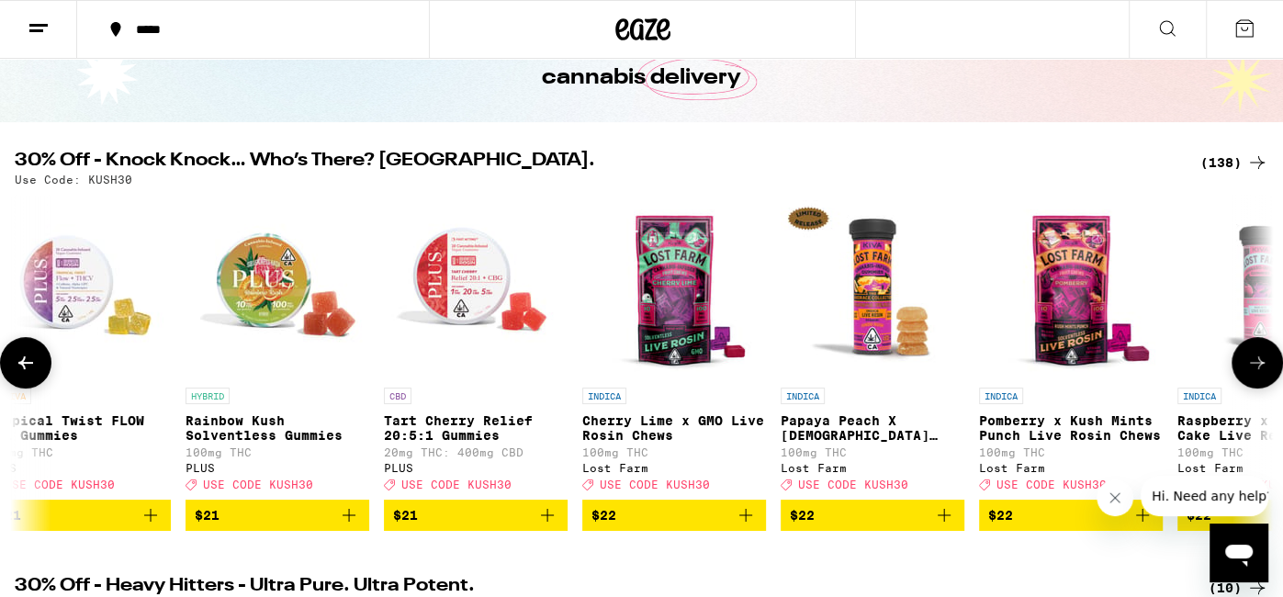
click at [28, 360] on icon at bounding box center [26, 363] width 22 height 22
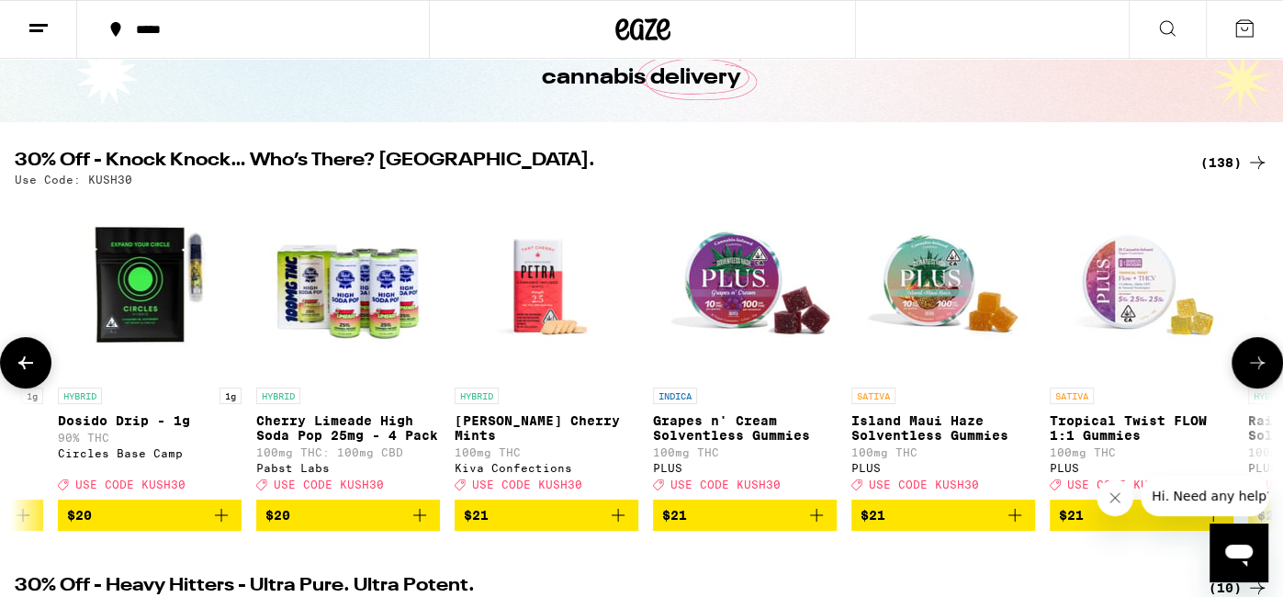
click at [28, 360] on icon at bounding box center [26, 363] width 22 height 22
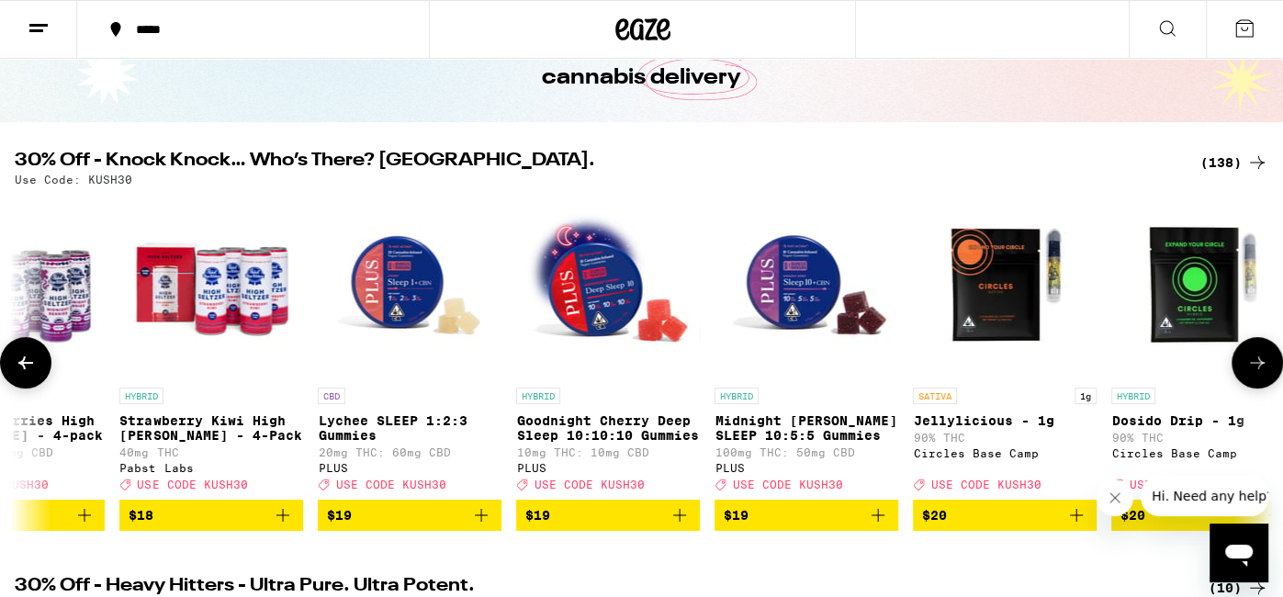
click at [28, 360] on icon at bounding box center [26, 363] width 22 height 22
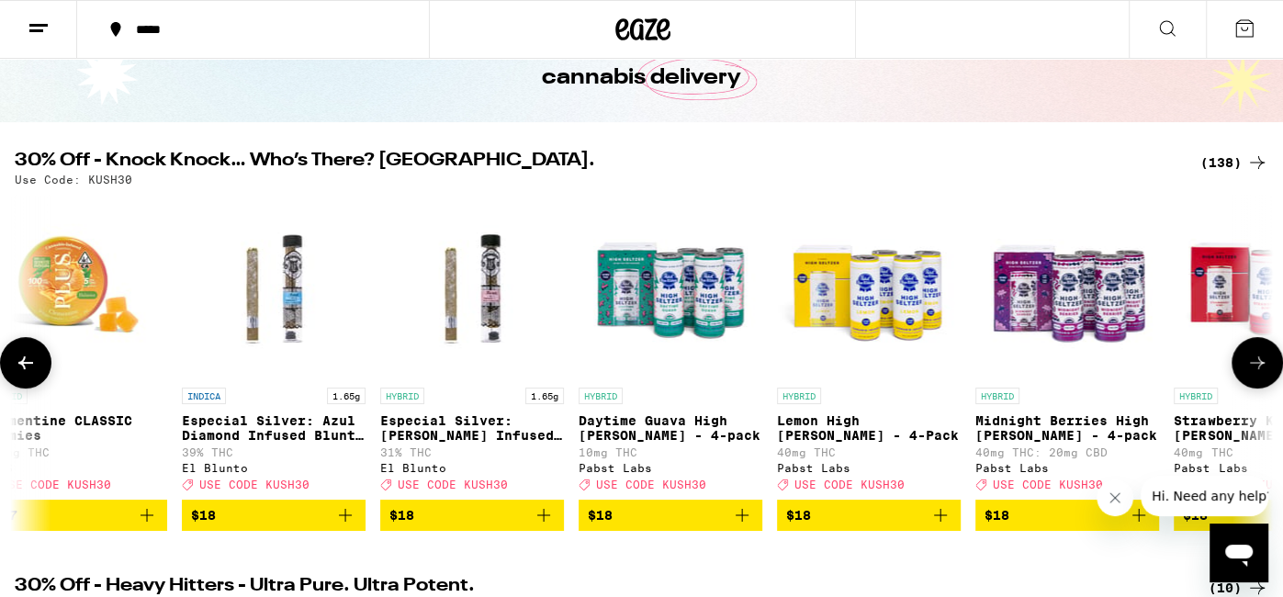
click at [28, 360] on icon at bounding box center [26, 363] width 22 height 22
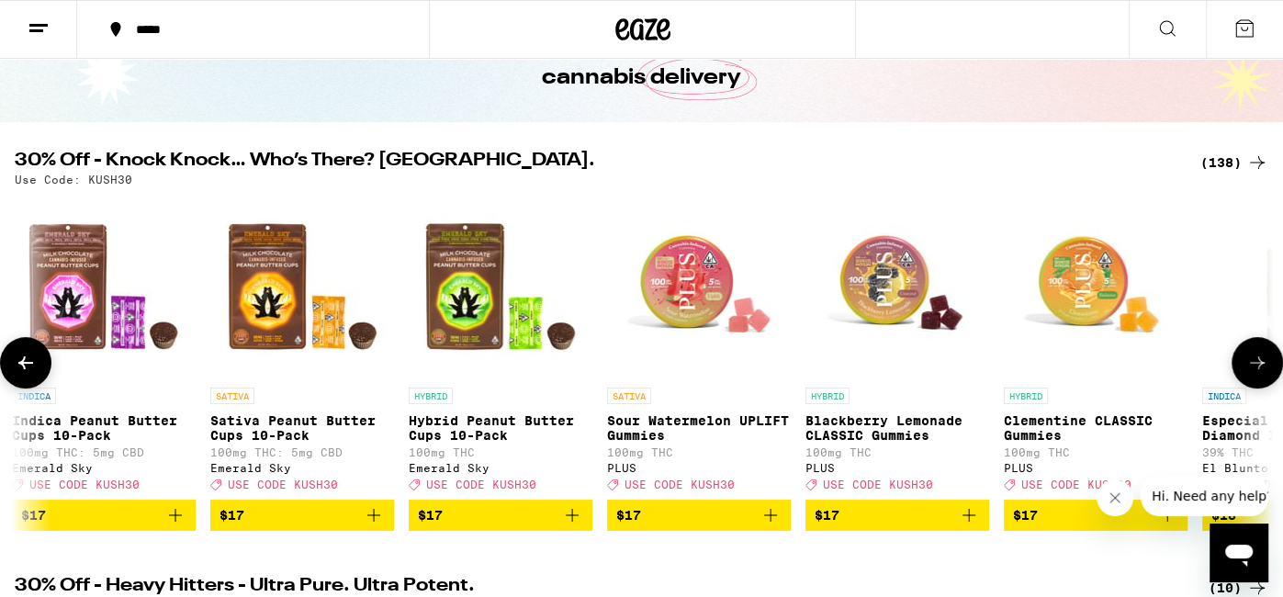
scroll to position [0, 9495]
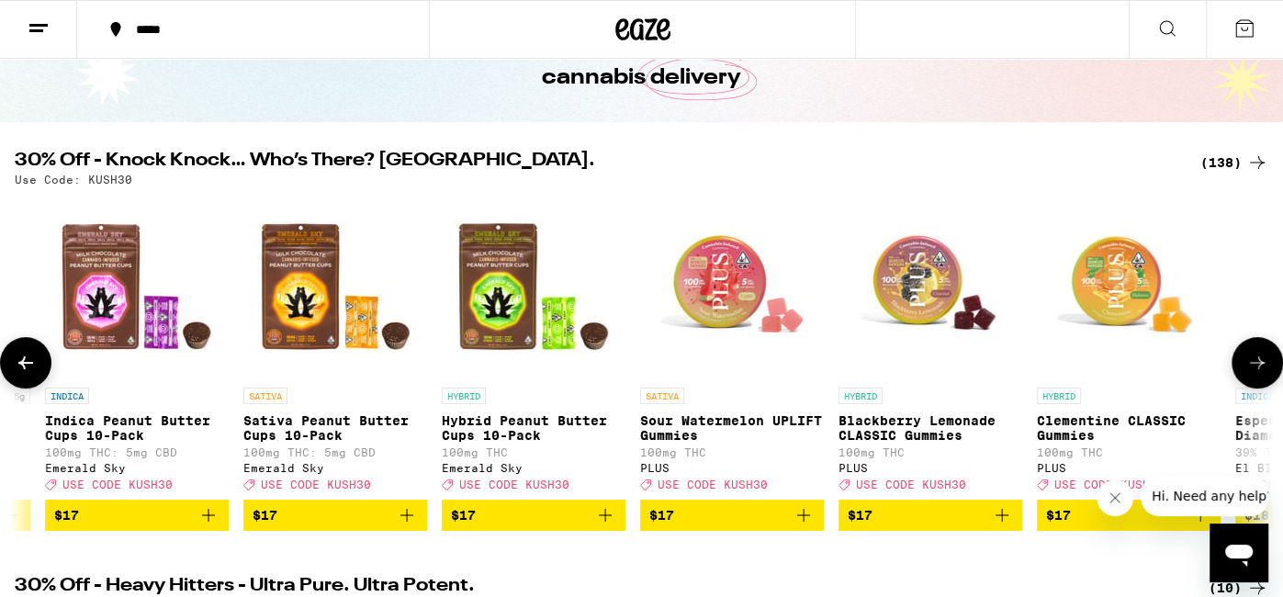
click at [1257, 362] on icon at bounding box center [1258, 363] width 22 height 22
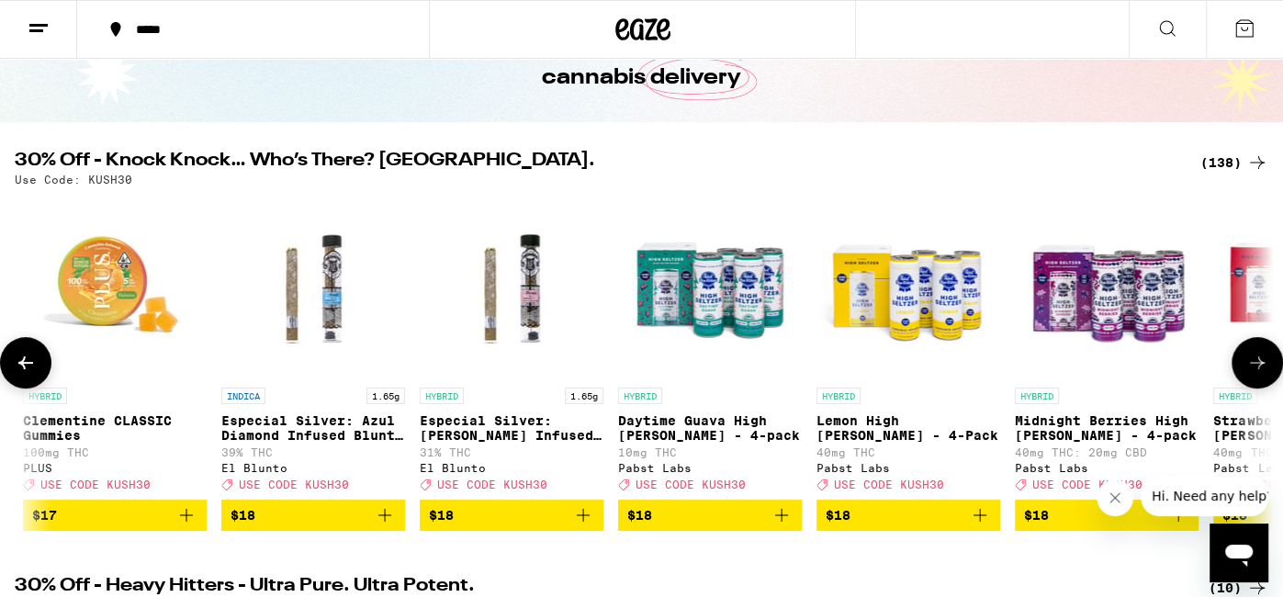
scroll to position [0, 10549]
